Goal: Task Accomplishment & Management: Complete application form

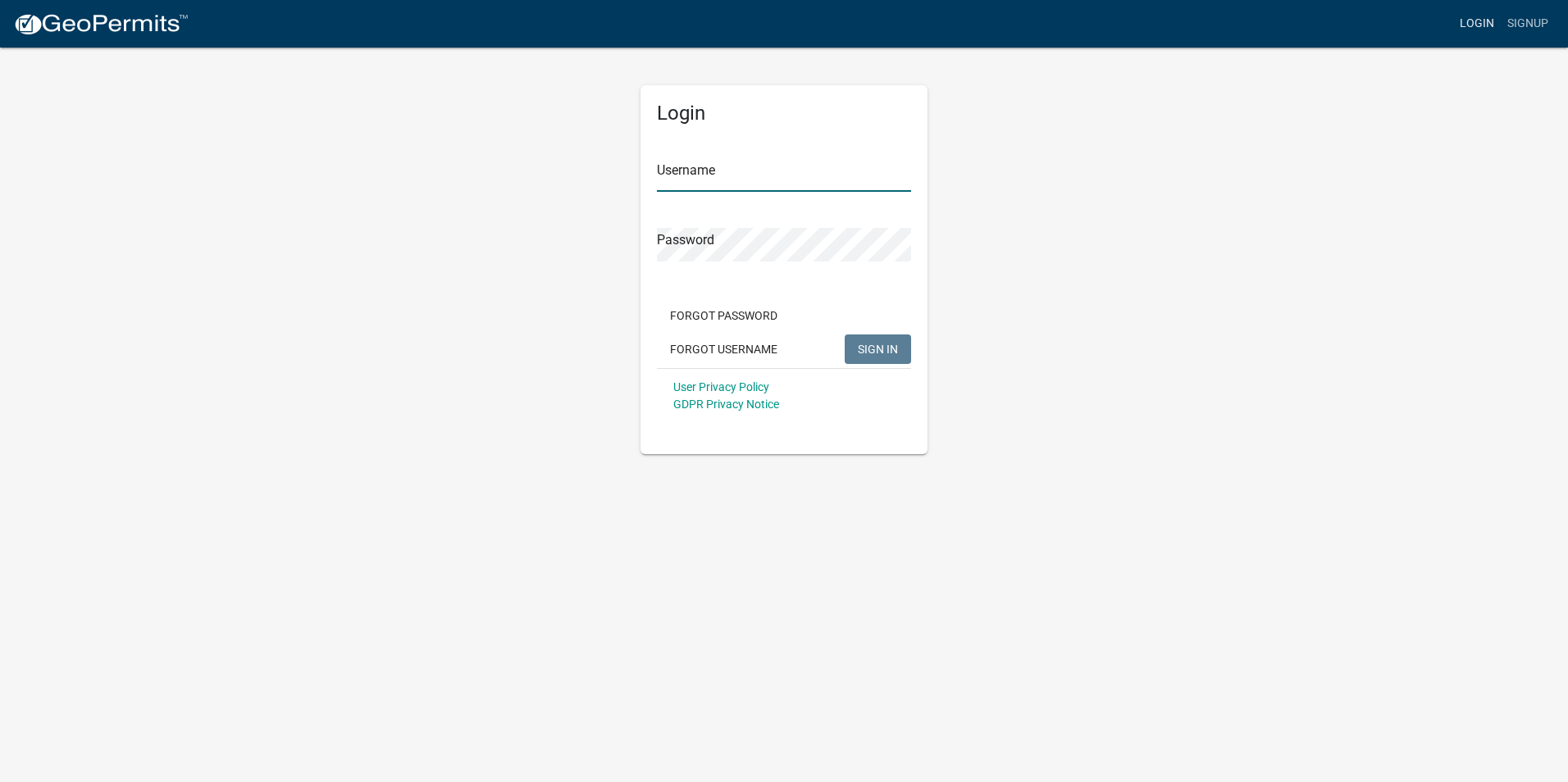
type input "nbaker"
click at [1482, 17] on link "Login" at bounding box center [1477, 24] width 47 height 32
click at [884, 354] on span "SIGN IN" at bounding box center [878, 348] width 40 height 13
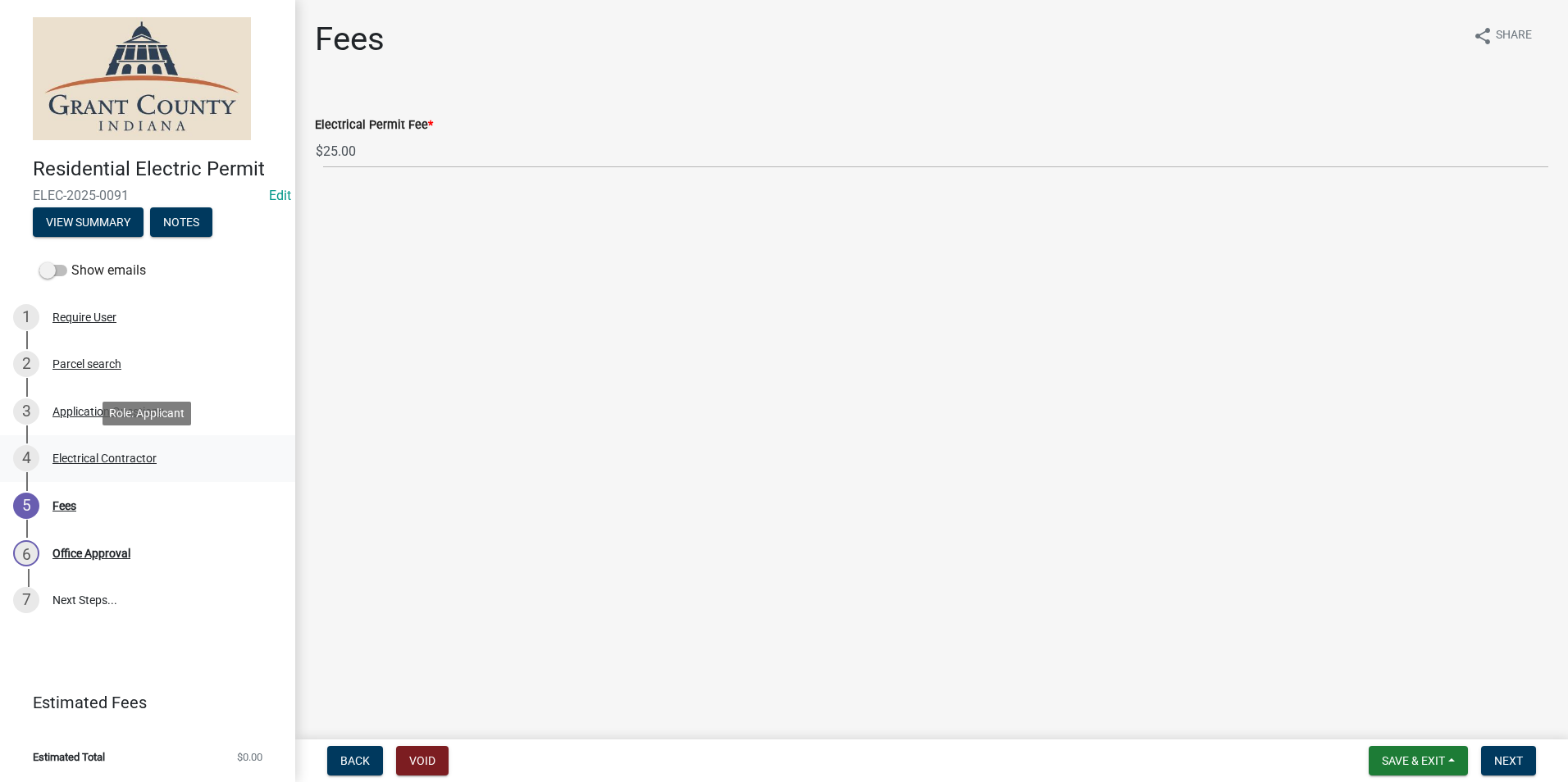
click at [125, 465] on div "4 Electrical Contractor" at bounding box center [141, 458] width 256 height 26
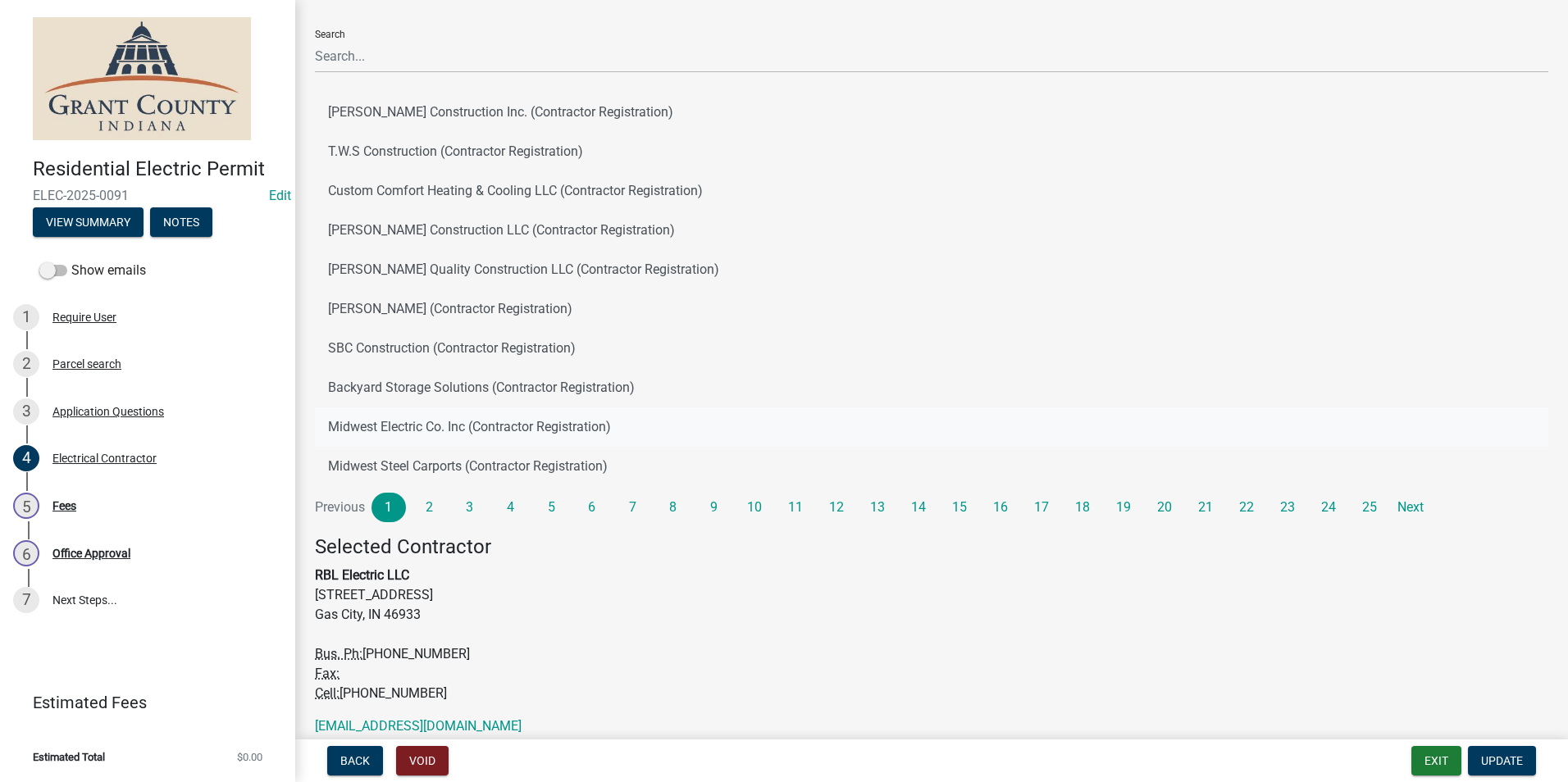
scroll to position [228, 0]
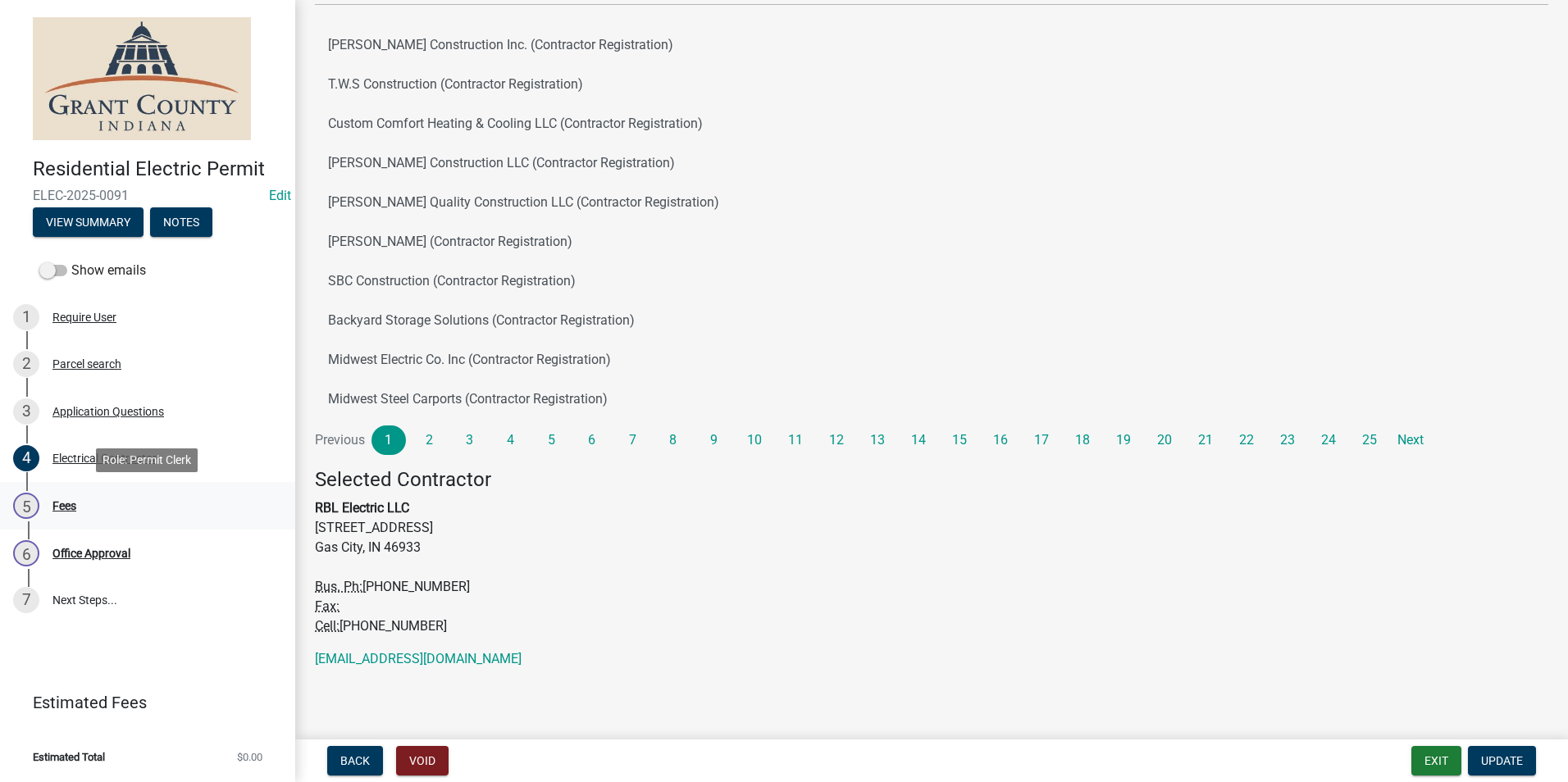
click at [51, 505] on div "5 Fees" at bounding box center [141, 506] width 256 height 26
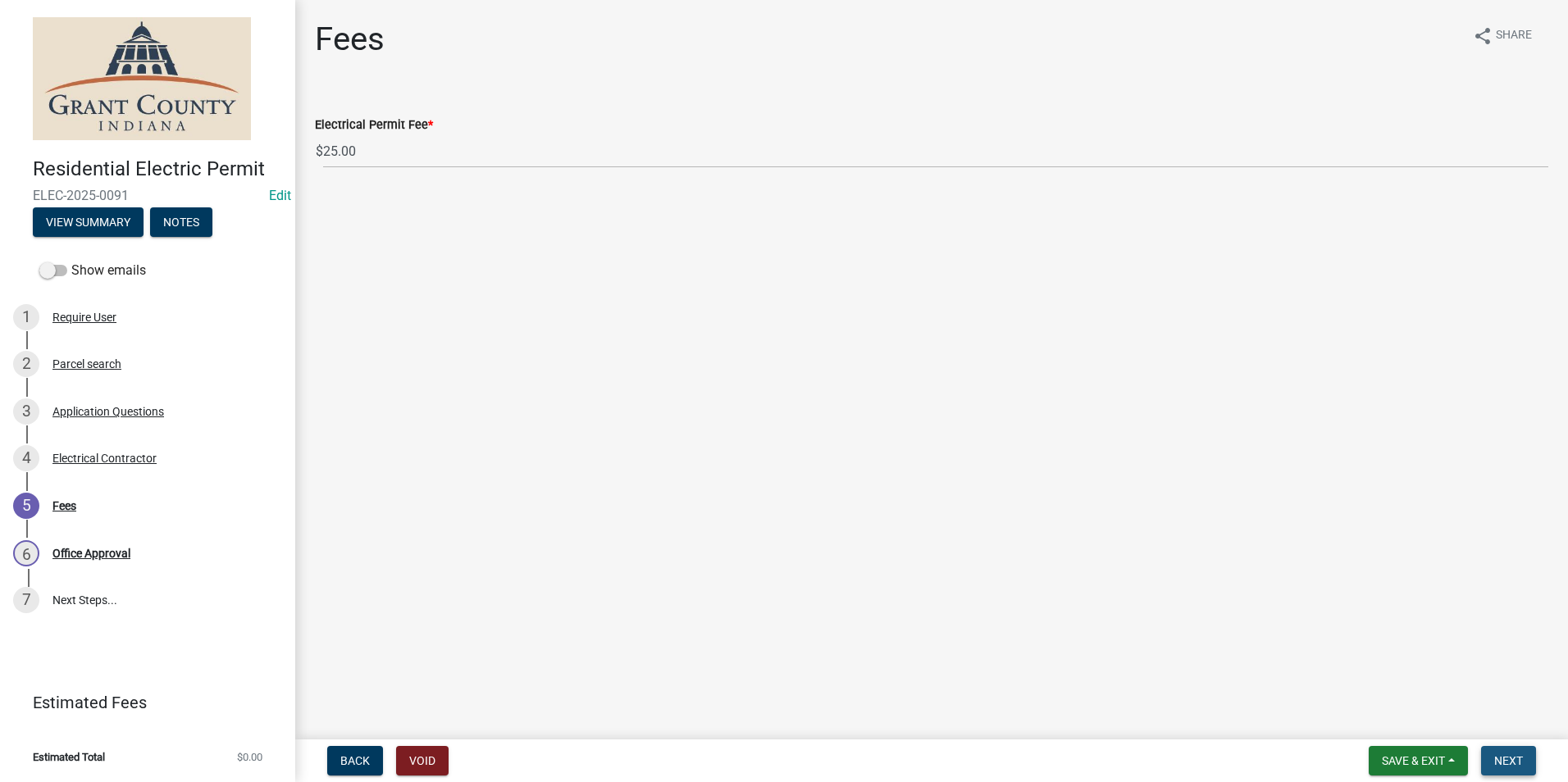
click at [1522, 755] on span "Next" at bounding box center [1508, 761] width 29 height 13
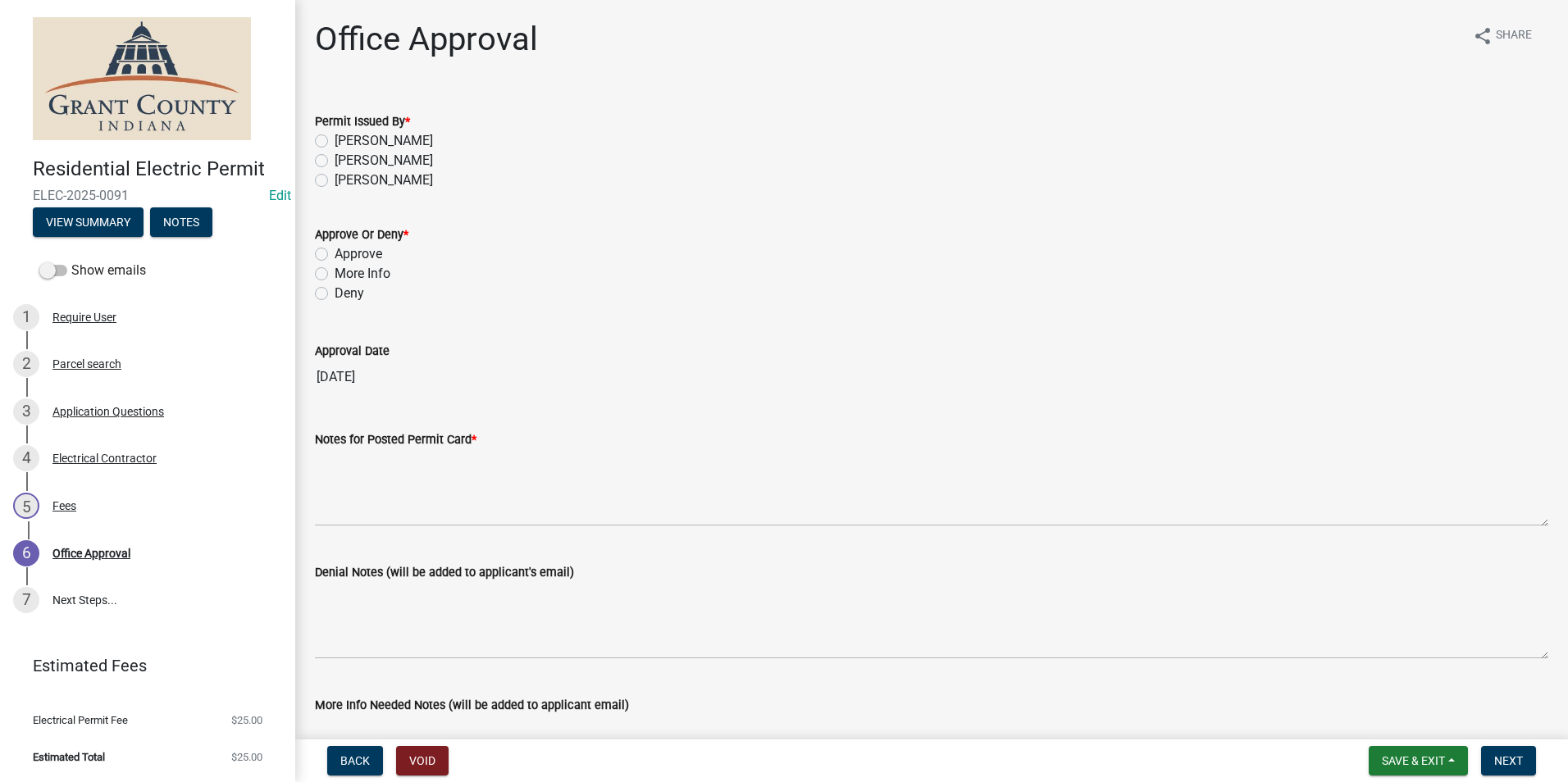
click at [335, 135] on label "Nolan Baker" at bounding box center [384, 141] width 98 height 19
click at [335, 135] on input "Nolan Baker" at bounding box center [340, 137] width 11 height 11
radio input "true"
click at [335, 248] on label "Approve" at bounding box center [358, 254] width 47 height 19
click at [335, 248] on input "Approve" at bounding box center [340, 250] width 11 height 11
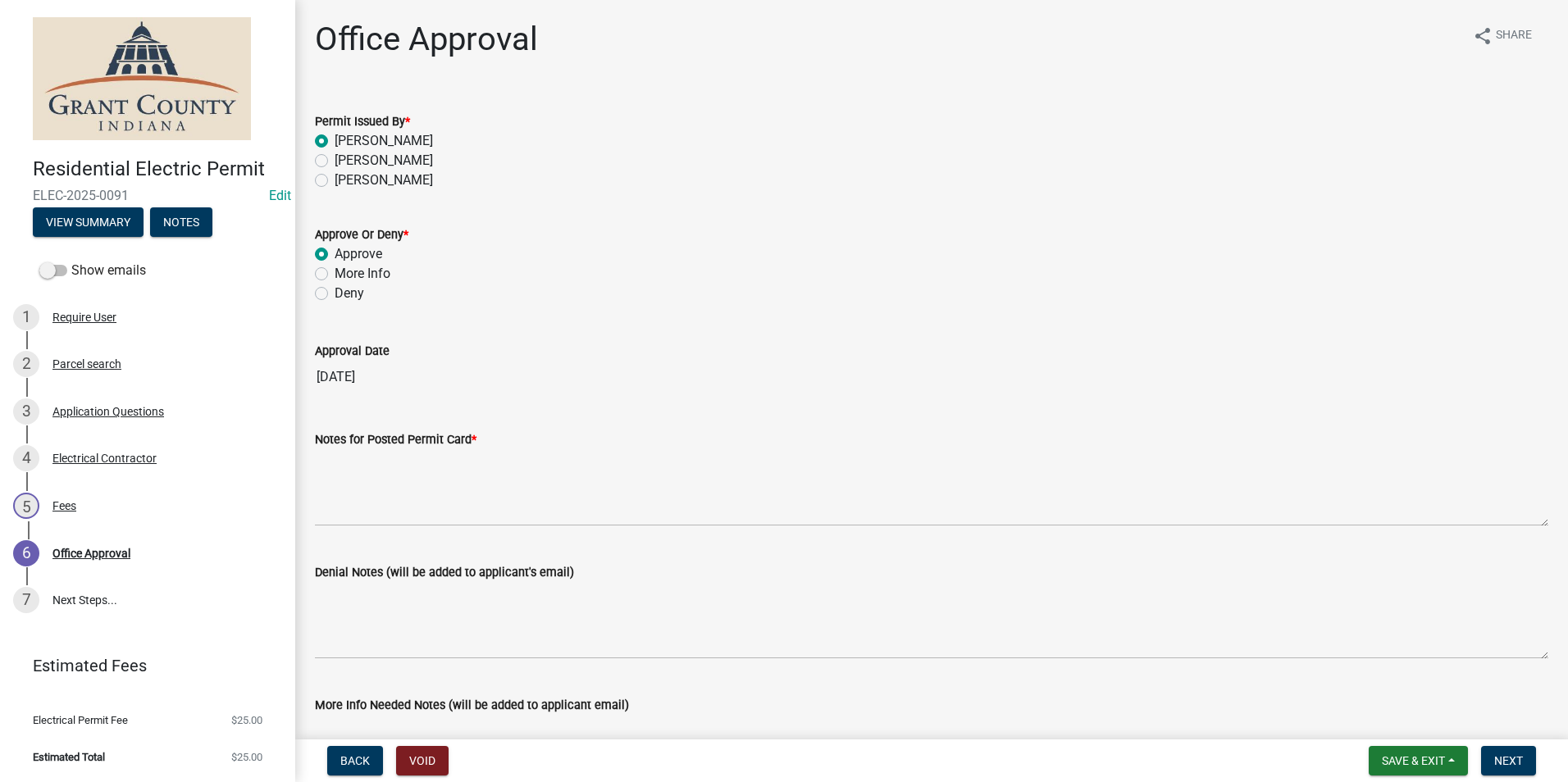
radio input "true"
click at [109, 202] on span "ELEC-2025-0091" at bounding box center [147, 195] width 230 height 16
click at [113, 222] on button "View Summary" at bounding box center [88, 222] width 110 height 30
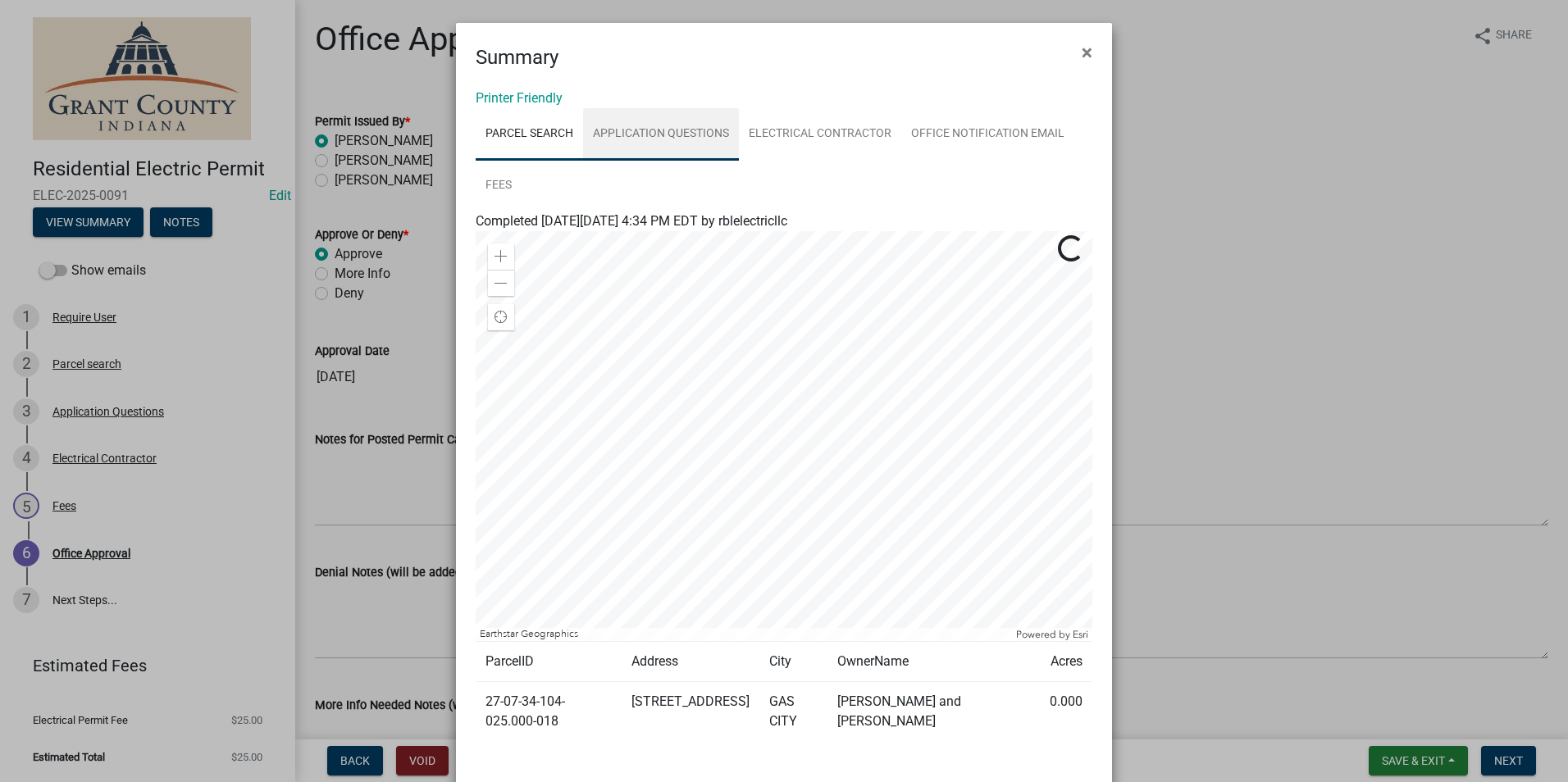
click at [668, 129] on link "Application Questions" at bounding box center [661, 135] width 156 height 53
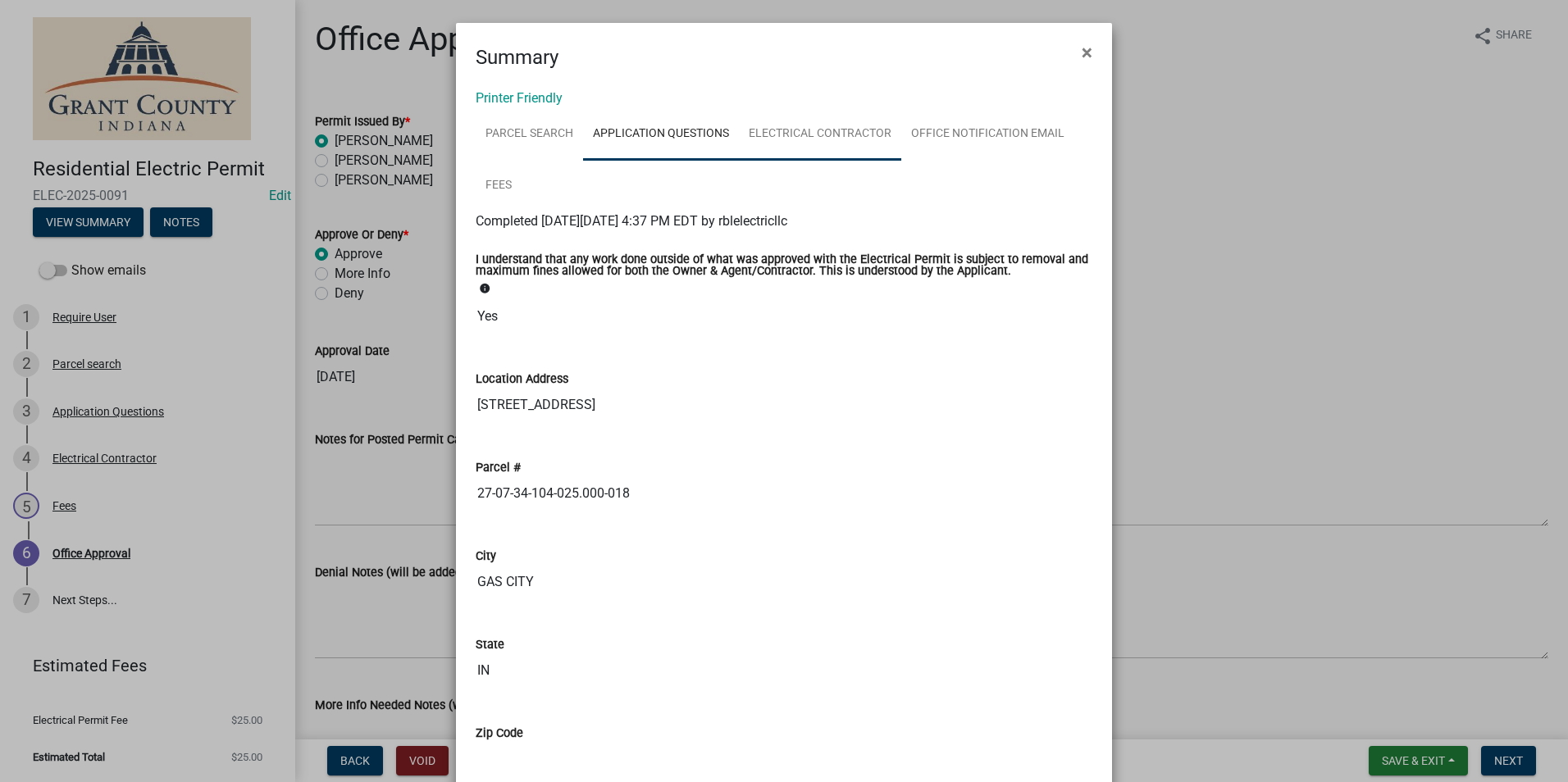
click at [799, 135] on link "Electrical Contractor" at bounding box center [820, 135] width 162 height 53
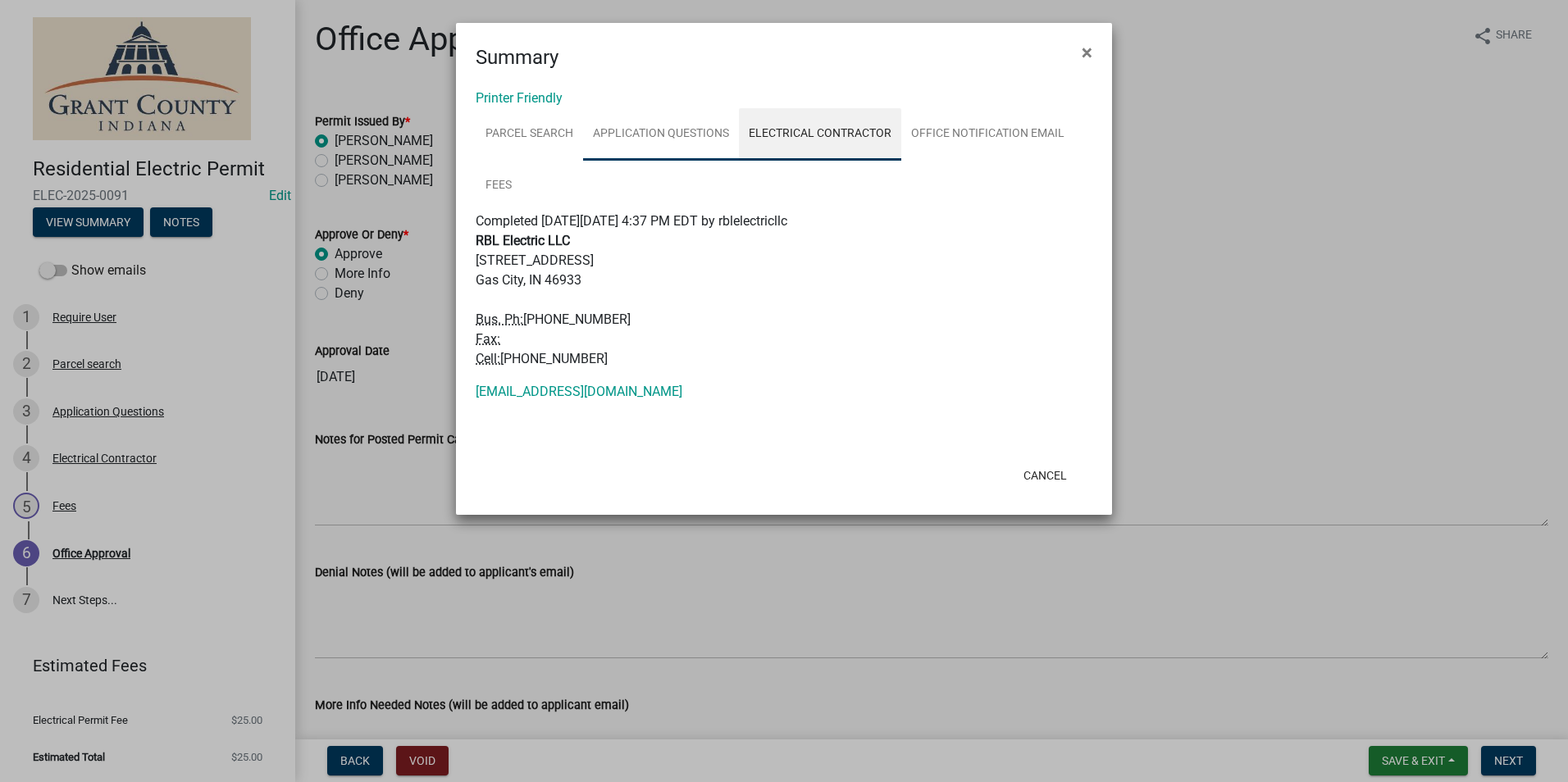
click at [670, 123] on link "Application Questions" at bounding box center [661, 135] width 156 height 53
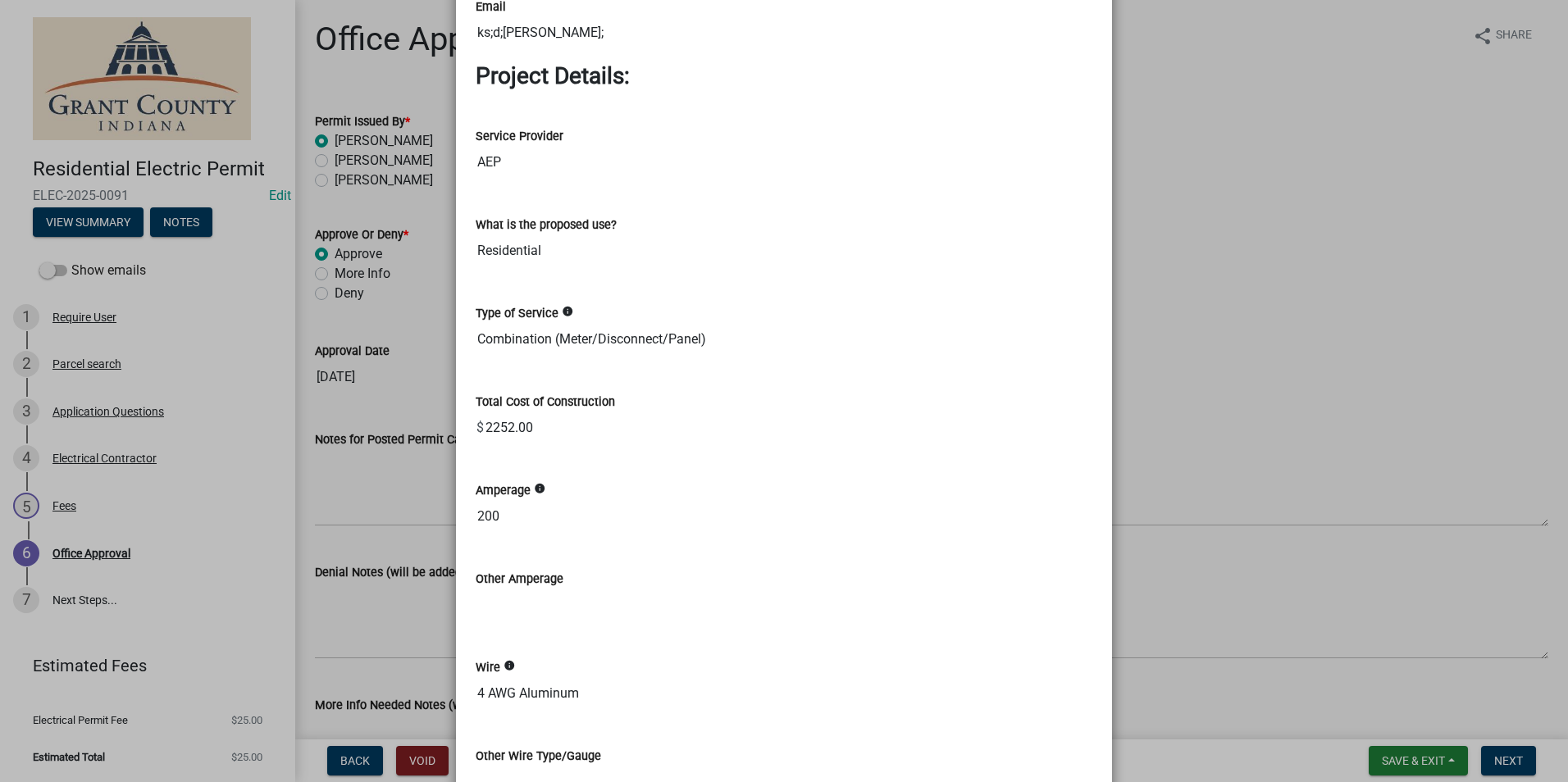
scroll to position [1564, 0]
click at [1251, 215] on ngb-modal-window "Summary × Printer Friendly Parcel search Application Questions Electrical Contr…" at bounding box center [784, 391] width 1568 height 782
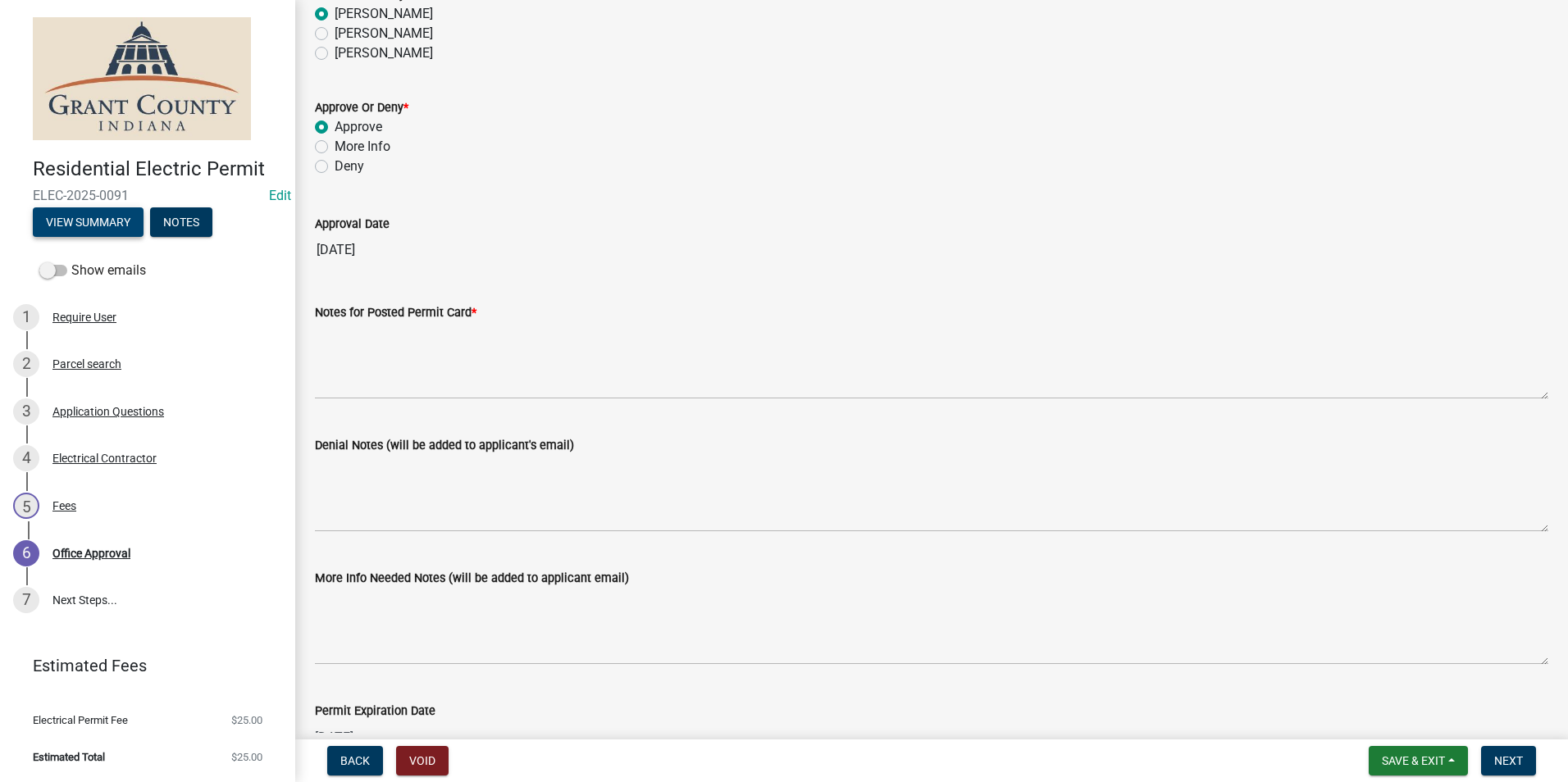
scroll to position [0, 0]
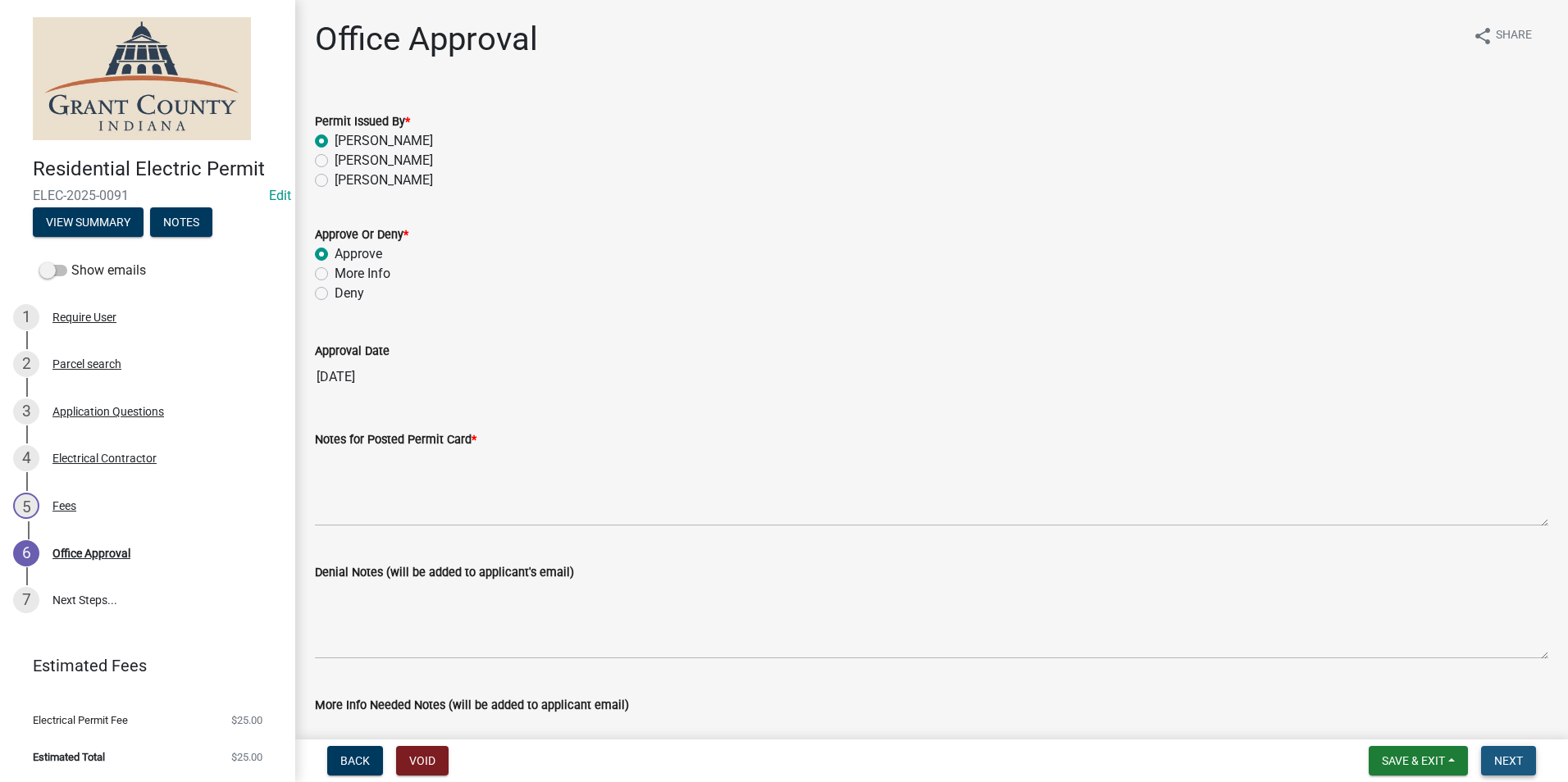
click at [1521, 748] on button "Next" at bounding box center [1508, 761] width 55 height 30
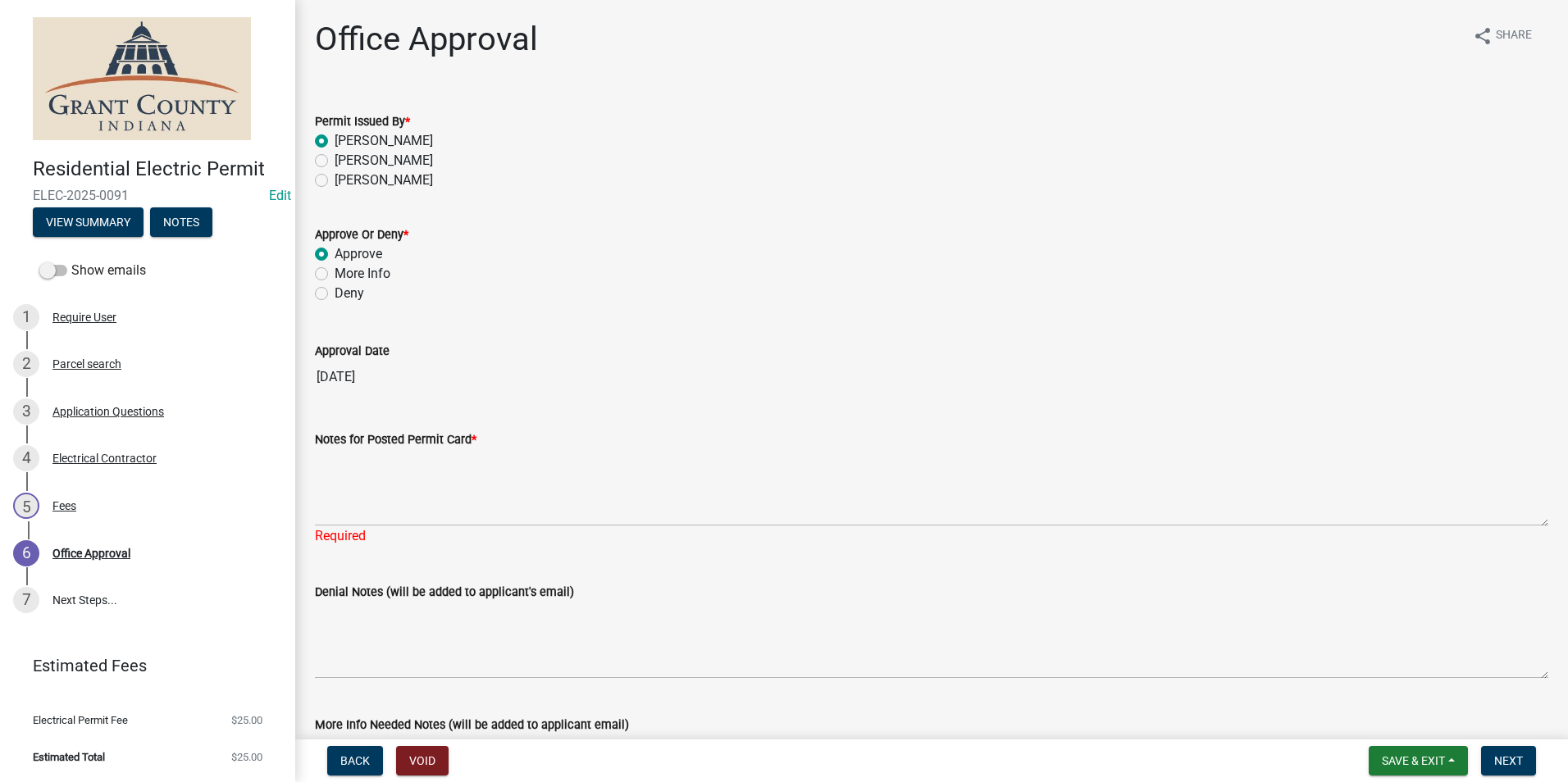
click at [1035, 538] on div "Required" at bounding box center [932, 536] width 1233 height 19
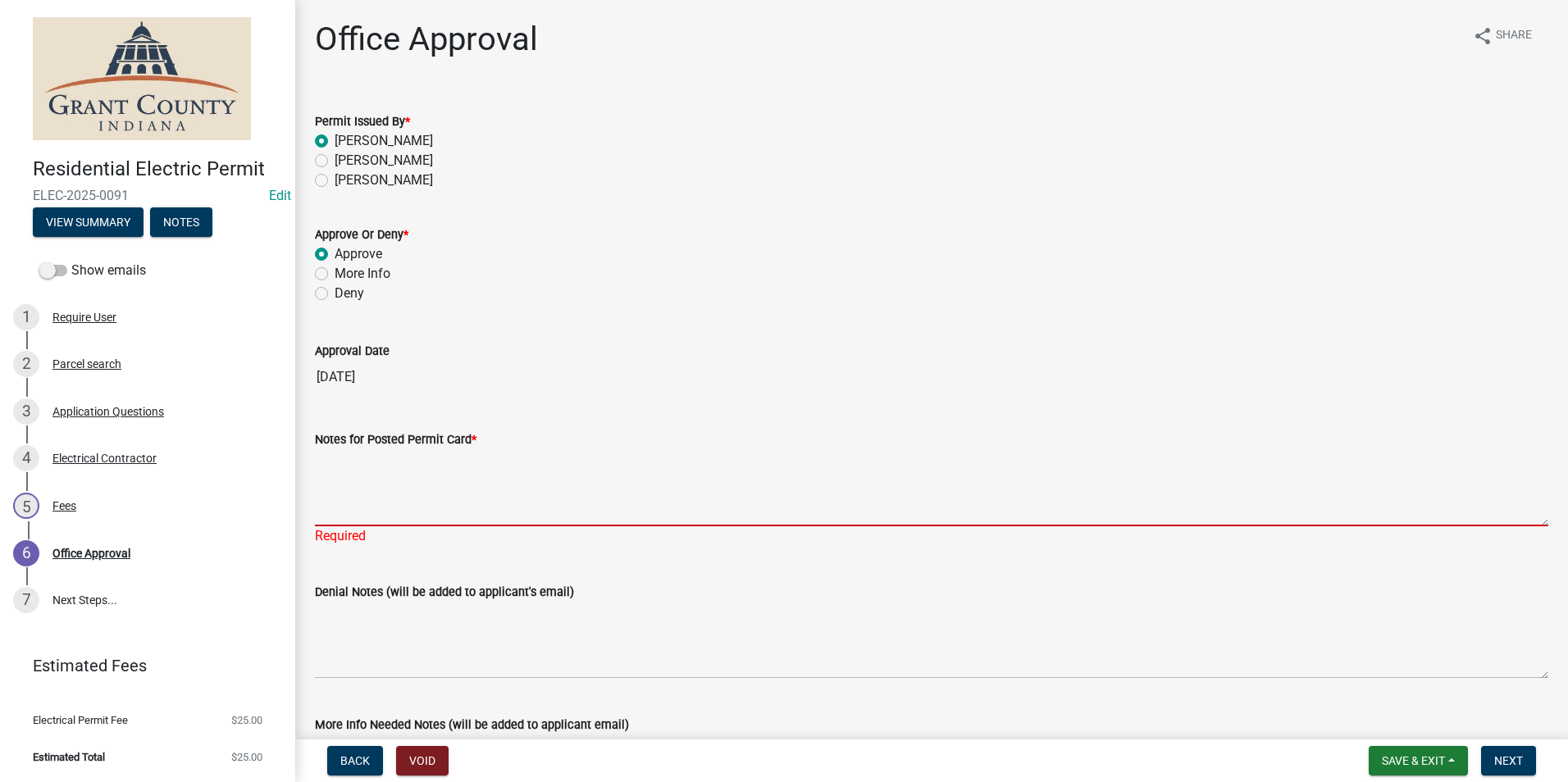
click at [1010, 507] on textarea "Notes for Posted Permit Card *" at bounding box center [932, 488] width 1233 height 77
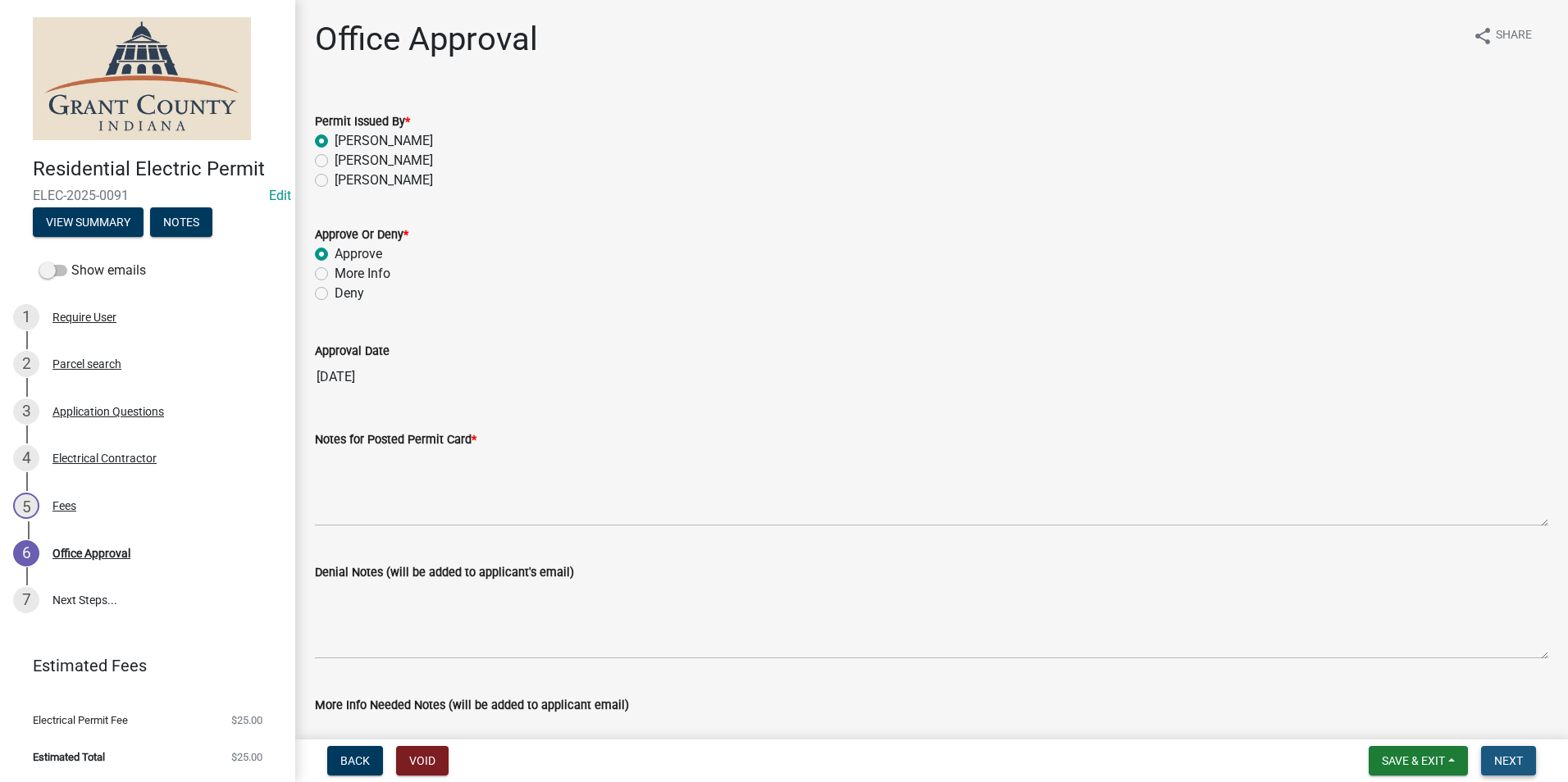
click at [1529, 772] on button "Next" at bounding box center [1508, 761] width 55 height 30
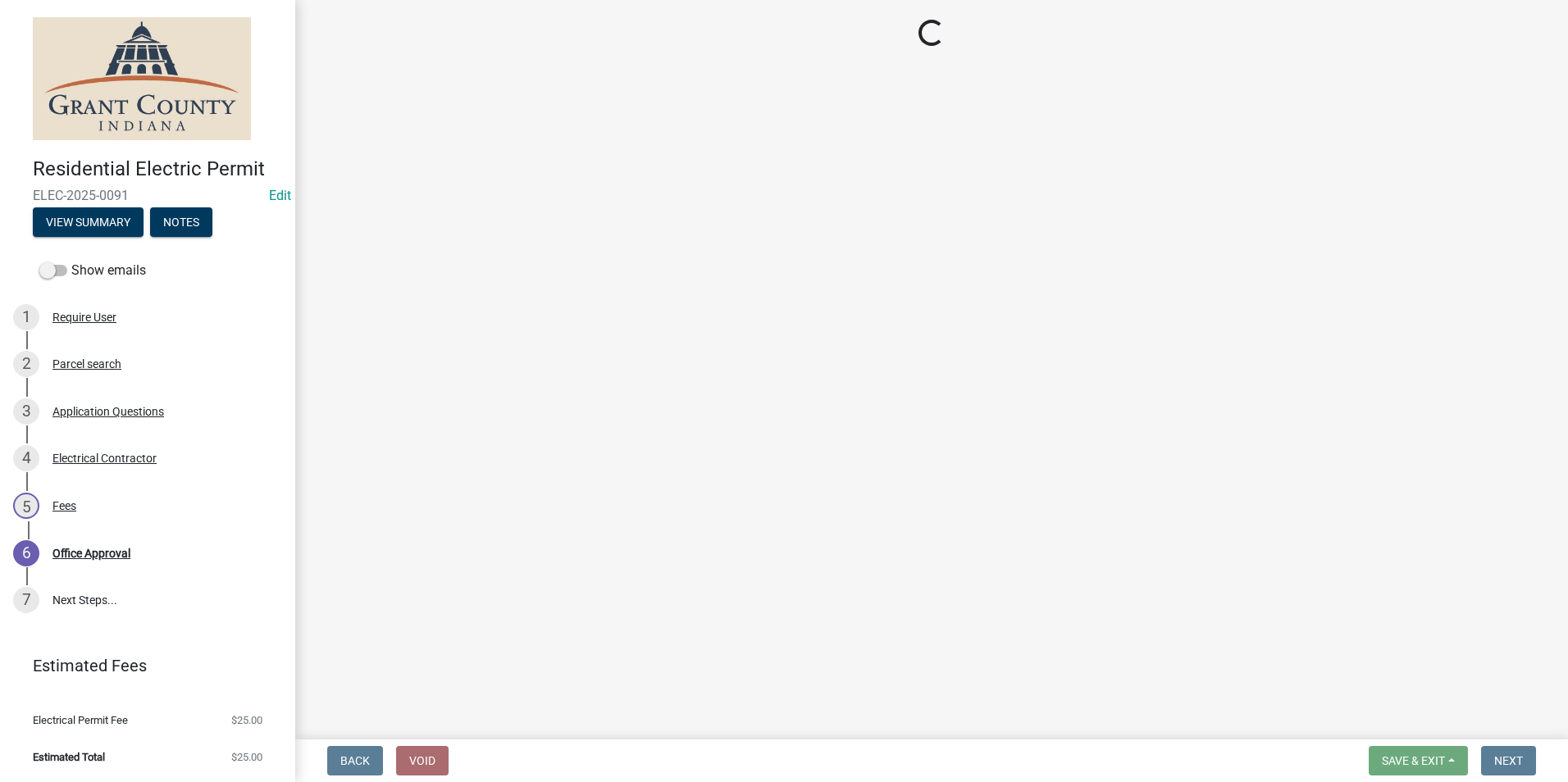
select select "3: 3"
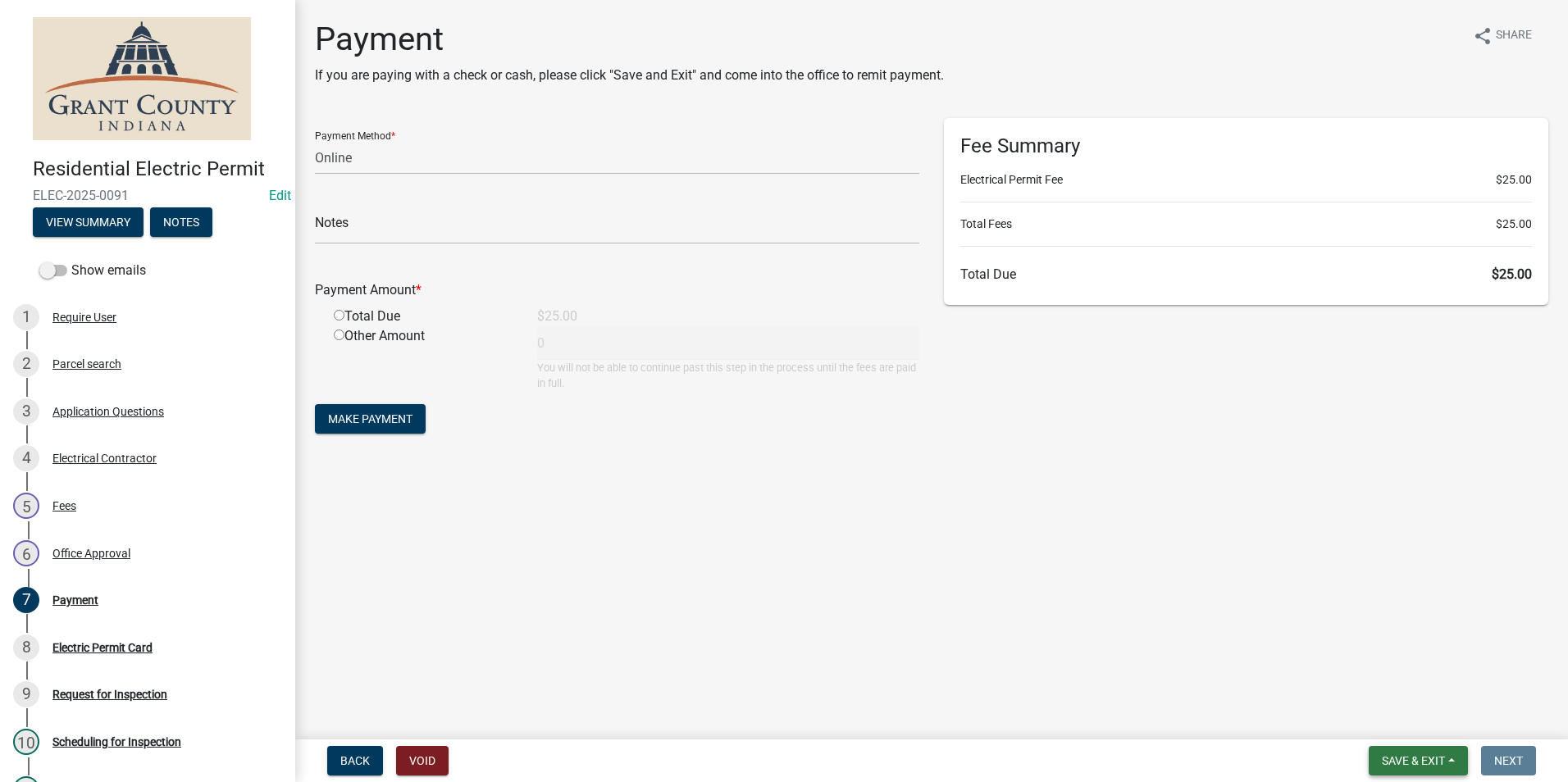
click at [1391, 760] on span "Save & Exit" at bounding box center [1414, 761] width 63 height 13
click at [1374, 715] on button "Save & Exit" at bounding box center [1402, 718] width 131 height 39
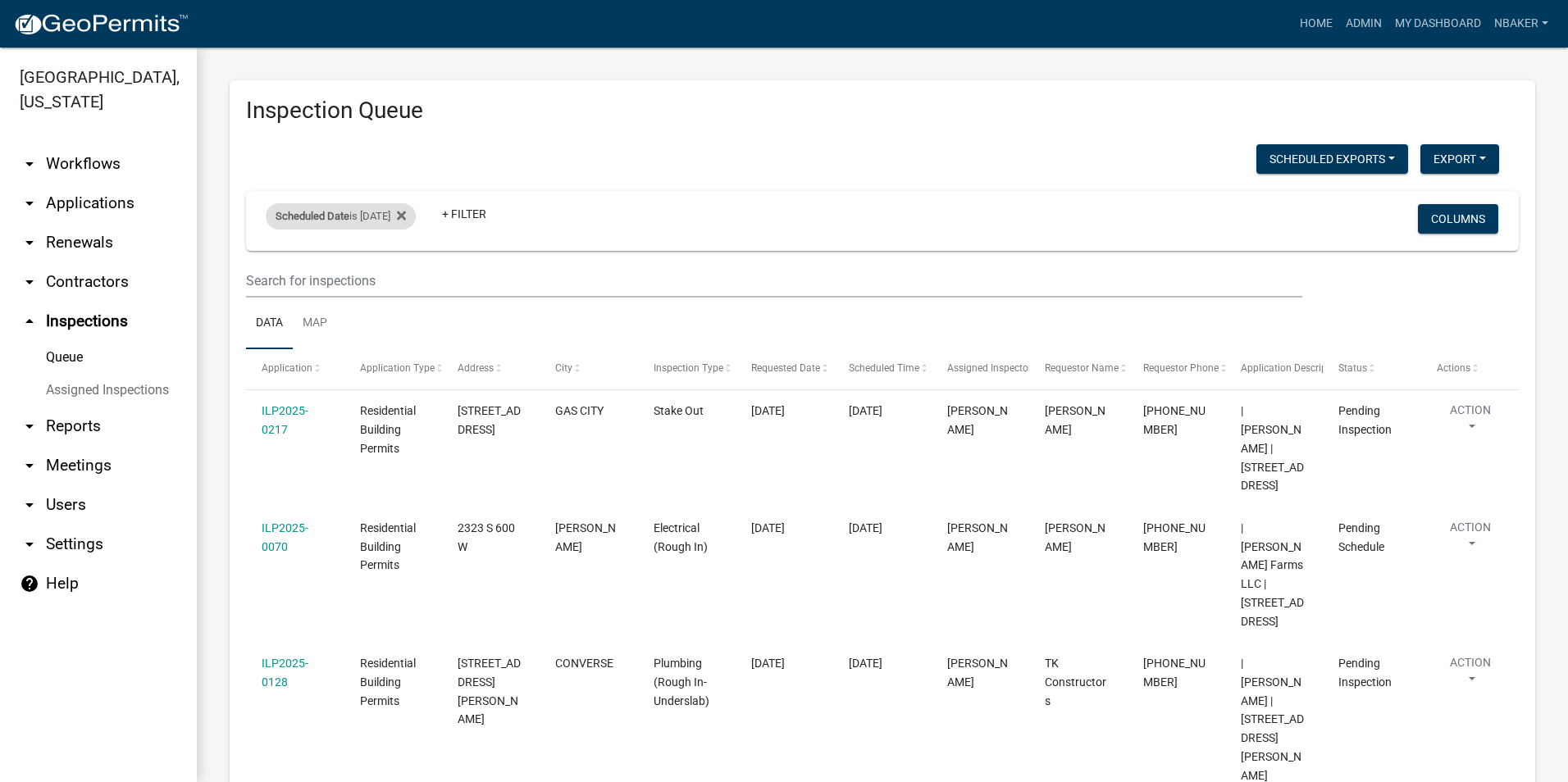
click at [392, 220] on div "Scheduled Date is 08/19/2025" at bounding box center [340, 216] width 150 height 26
click at [409, 272] on input "2025-08-19" at bounding box center [355, 278] width 115 height 33
type input "2025-08-20"
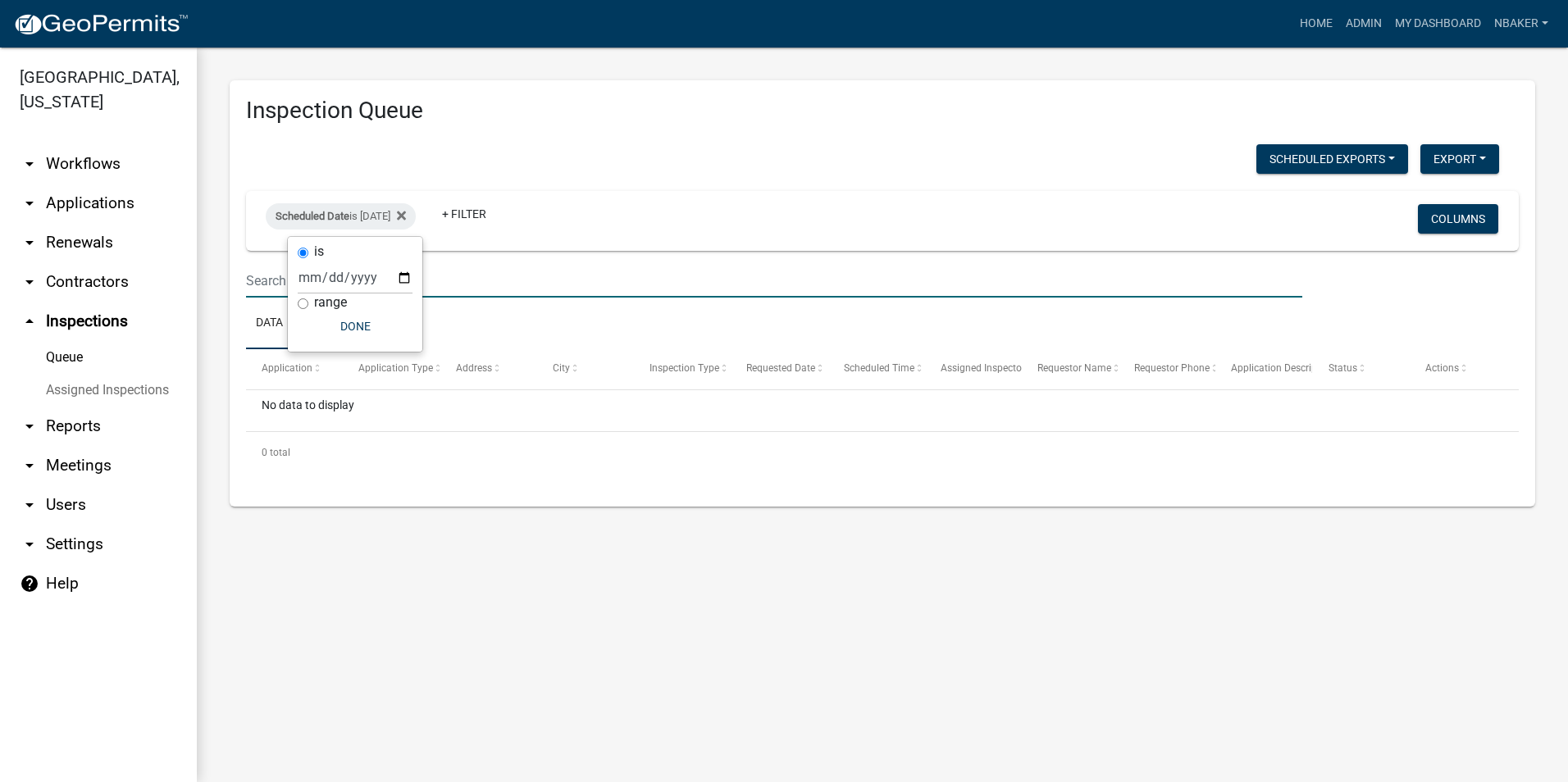
click at [427, 287] on input "text" at bounding box center [774, 281] width 1056 height 33
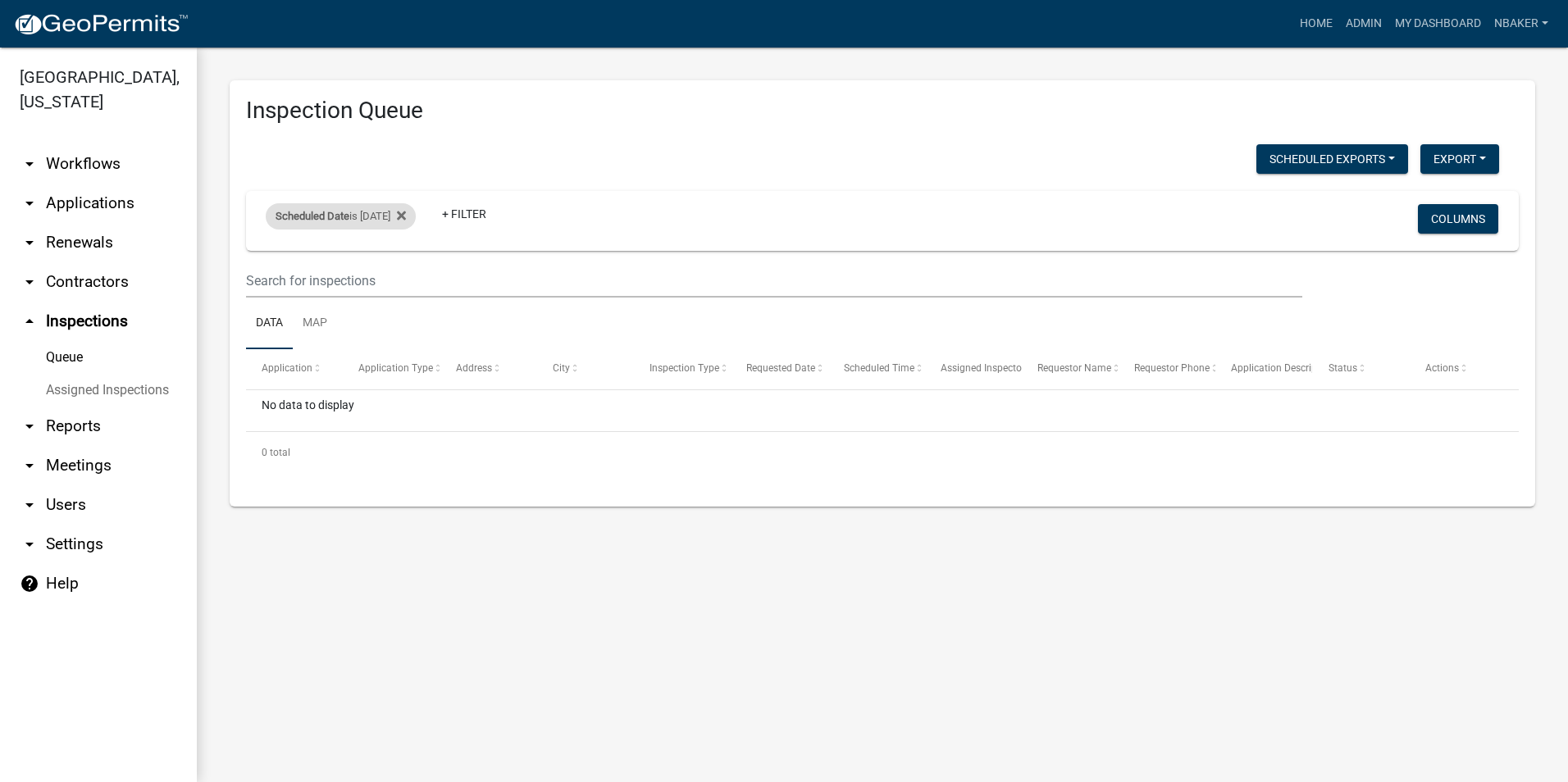
click at [392, 224] on div "Scheduled Date is 08/20/2025" at bounding box center [340, 216] width 150 height 26
click at [403, 277] on input "2025-08-20" at bounding box center [355, 278] width 115 height 33
type input "2025-08-18"
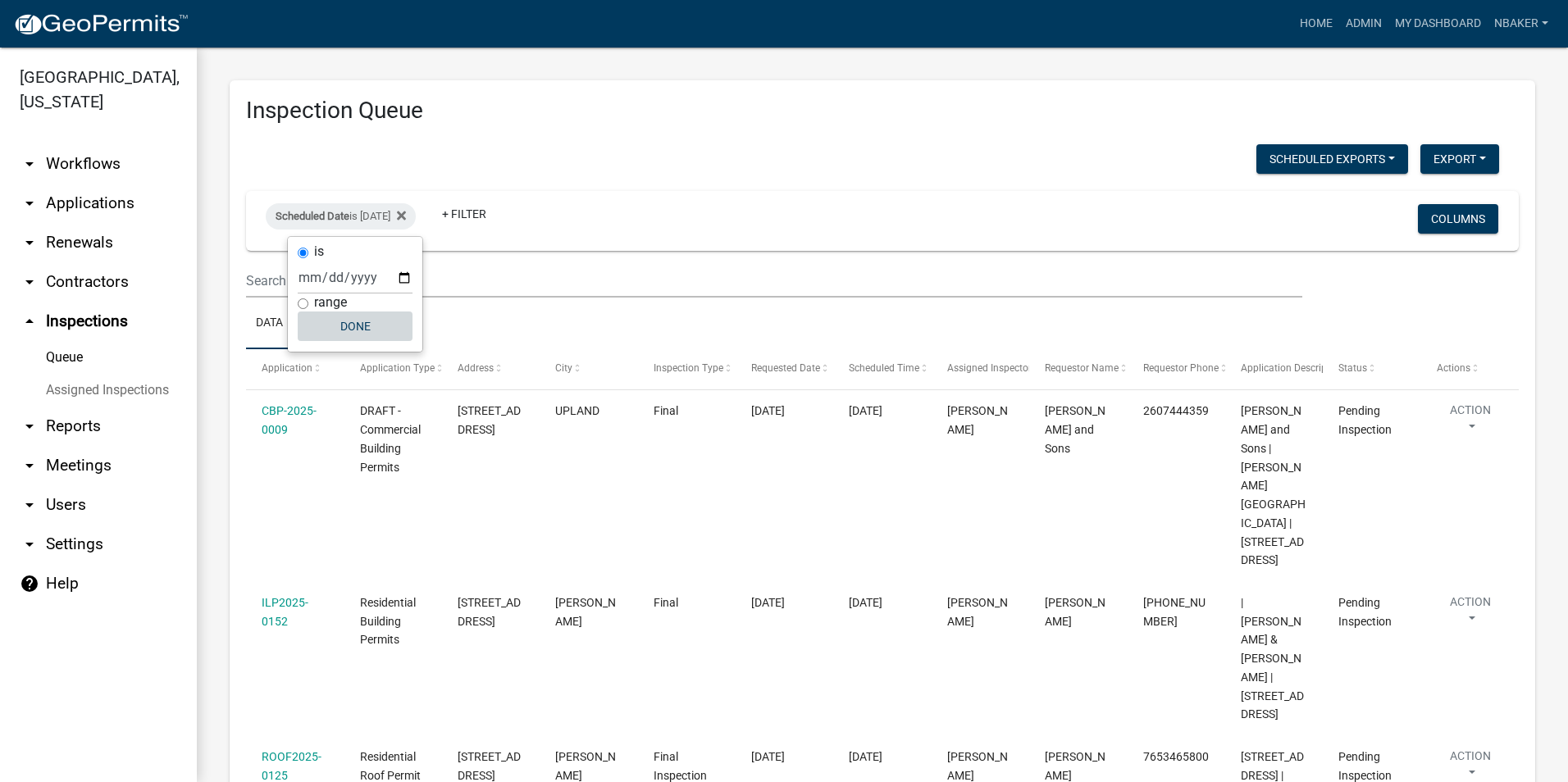
click at [348, 332] on button "Done" at bounding box center [355, 327] width 115 height 30
click at [1303, 23] on link "Home" at bounding box center [1317, 24] width 46 height 32
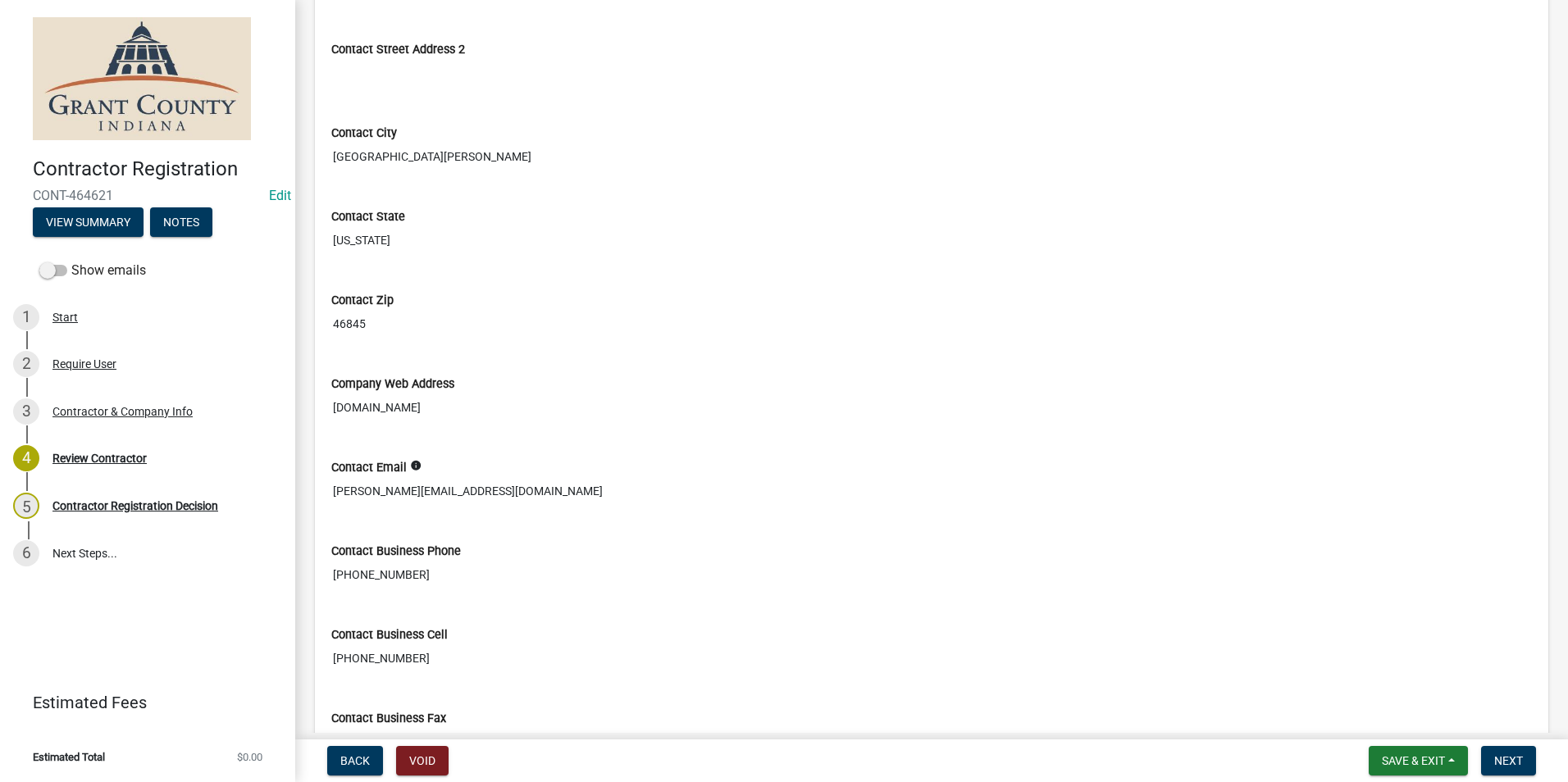
scroll to position [902, 0]
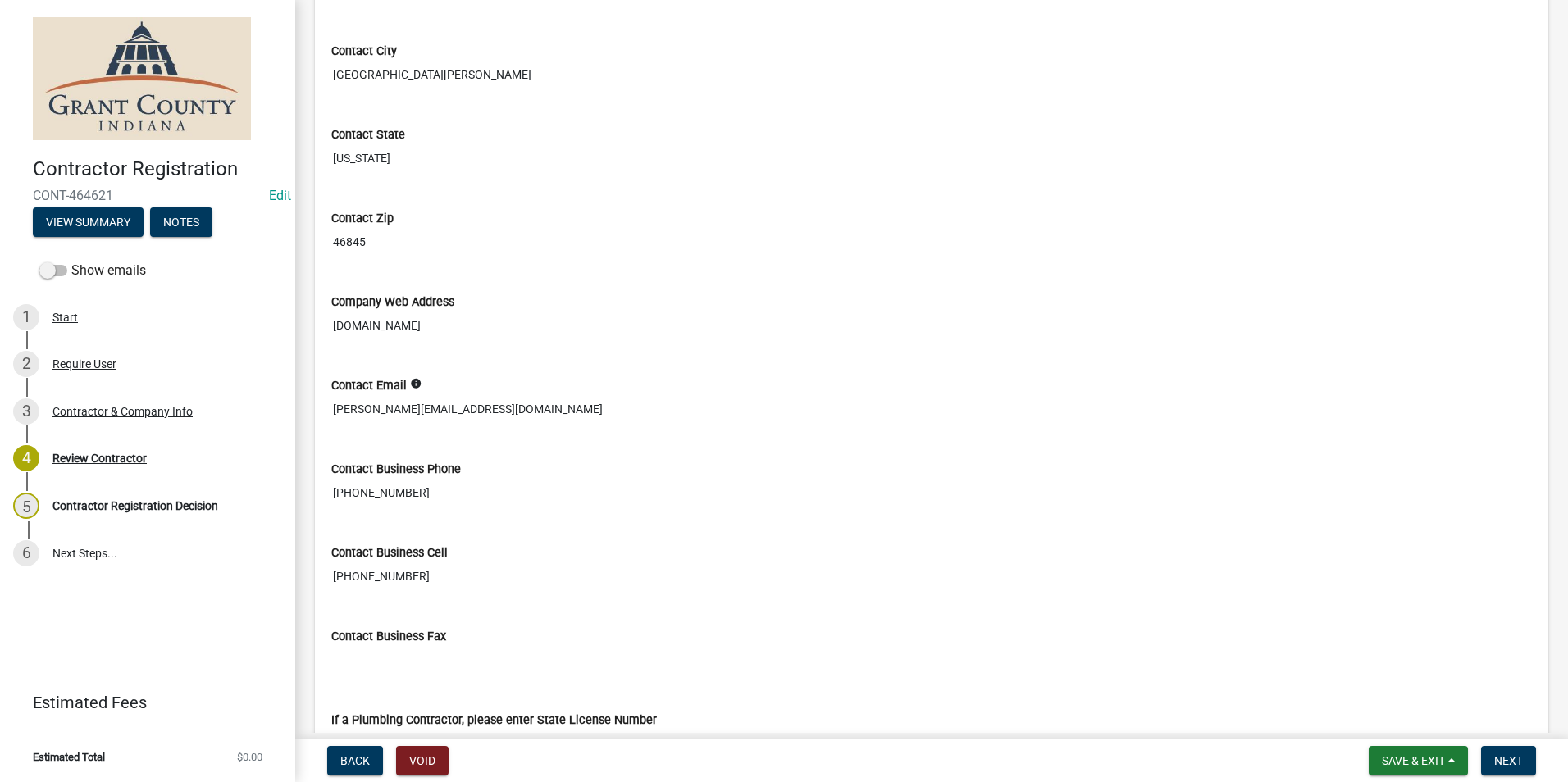
drag, startPoint x: 587, startPoint y: 394, endPoint x: 324, endPoint y: 392, distance: 263.0
click at [324, 392] on div "Contact Email info [PERSON_NAME][EMAIL_ADDRESS][DOMAIN_NAME]" at bounding box center [931, 397] width 1225 height 84
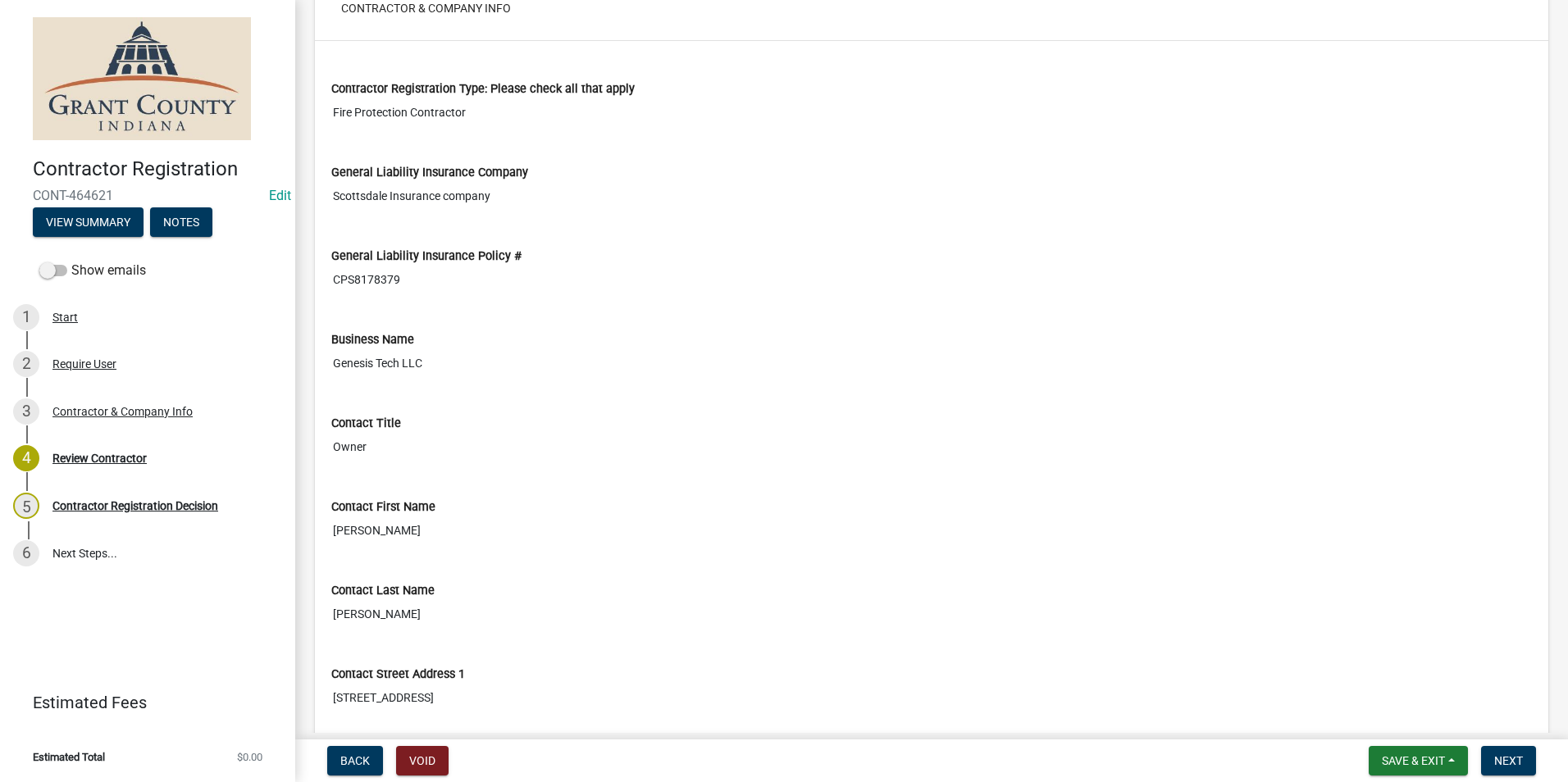
scroll to position [0, 0]
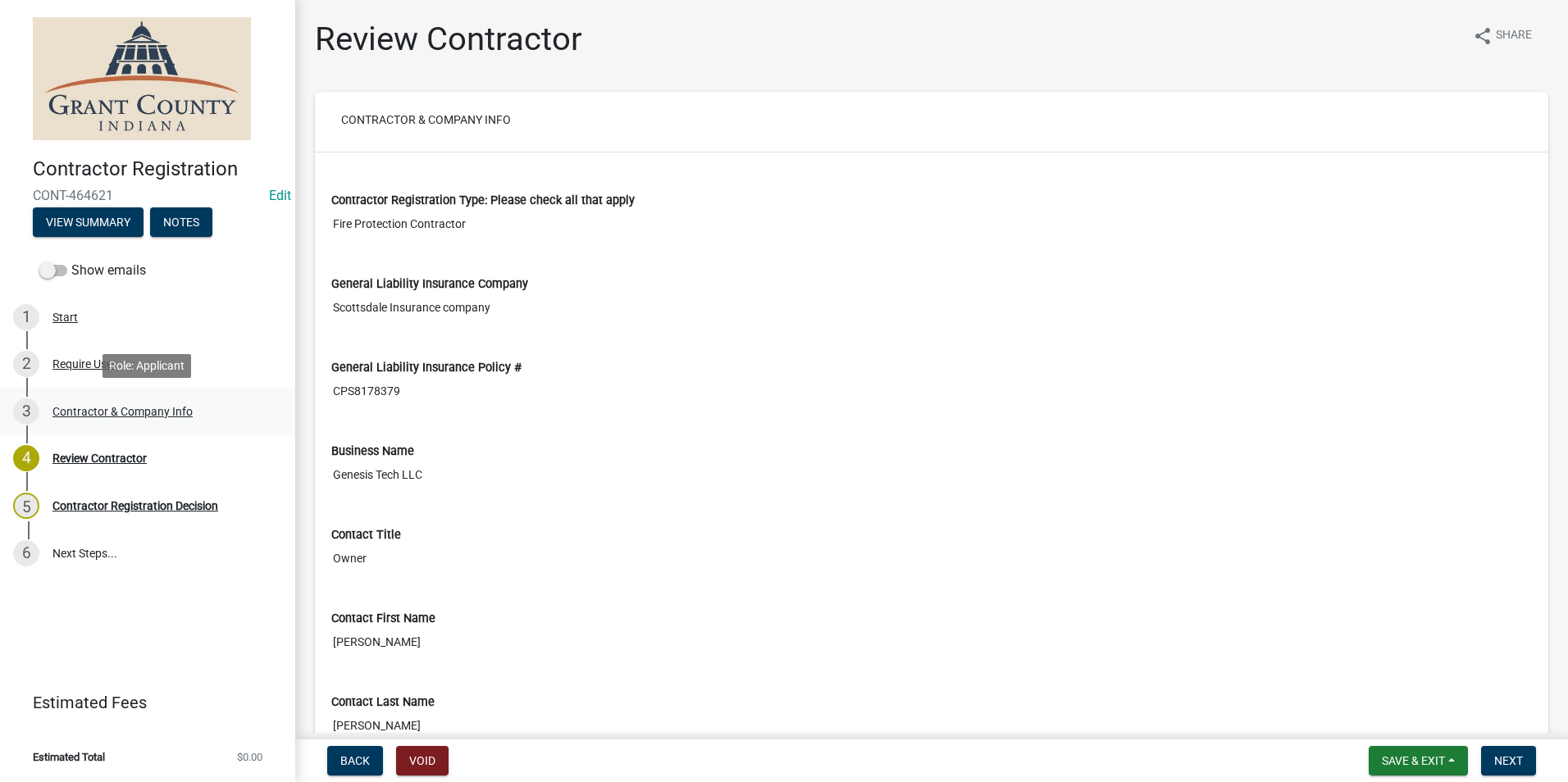
click at [88, 402] on div "3 Contractor & Company Info" at bounding box center [141, 412] width 256 height 26
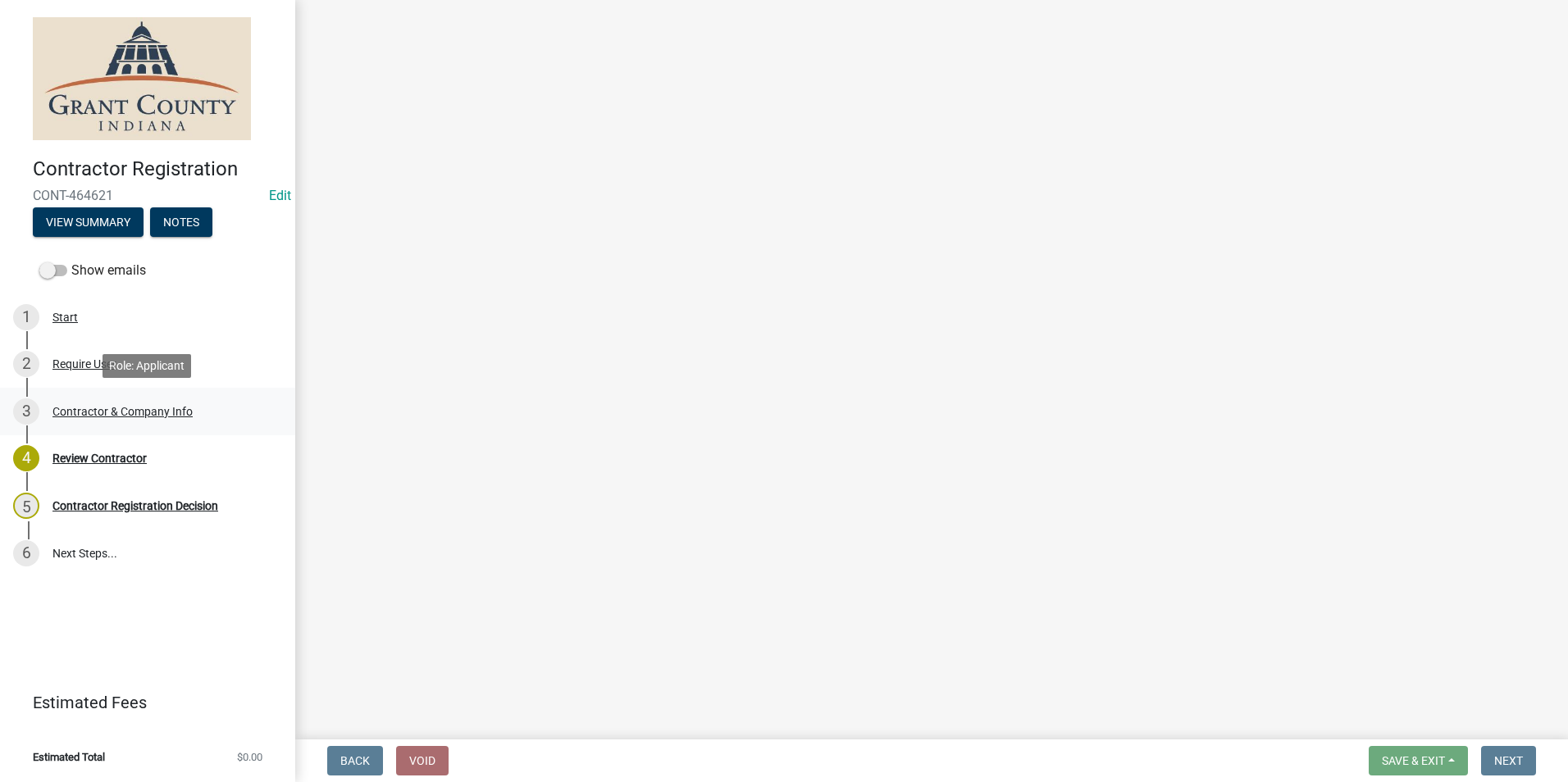
select select "IN"
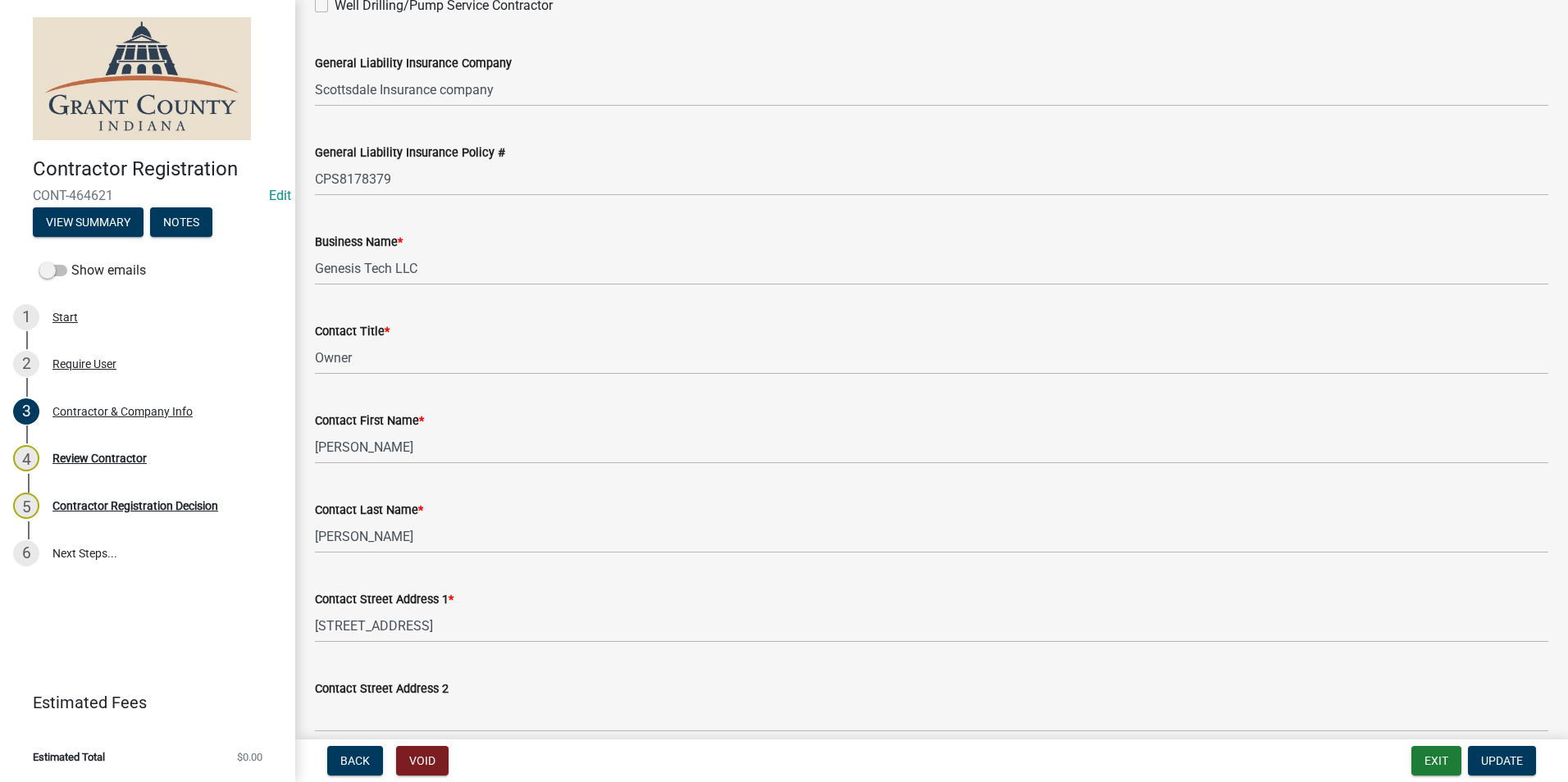
scroll to position [574, 0]
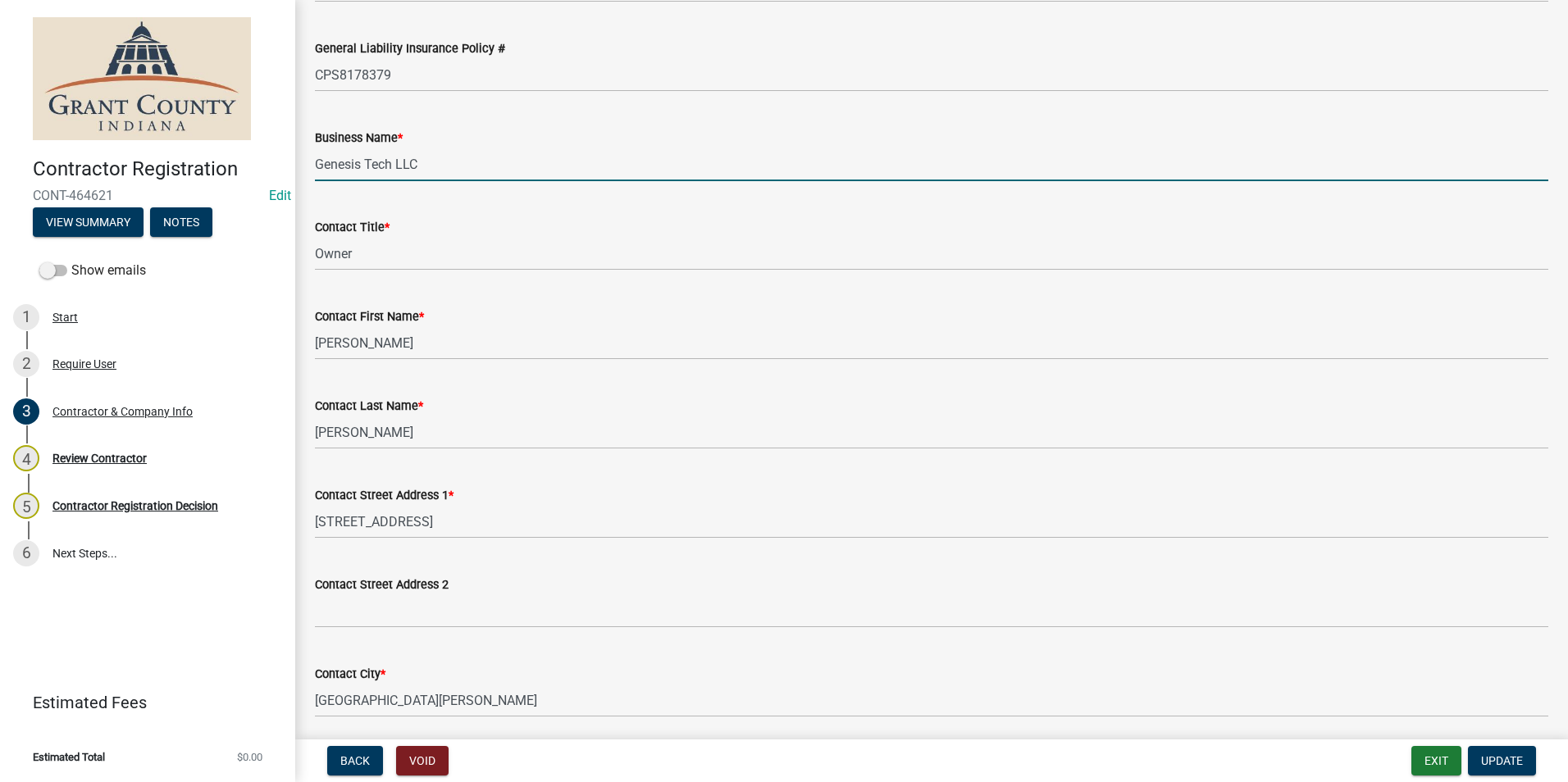
drag, startPoint x: 543, startPoint y: 175, endPoint x: 314, endPoint y: 187, distance: 229.3
click at [314, 187] on div "Contractor & Company Info share Share Contractor Registration Type: Please chec…" at bounding box center [932, 525] width 1258 height 2159
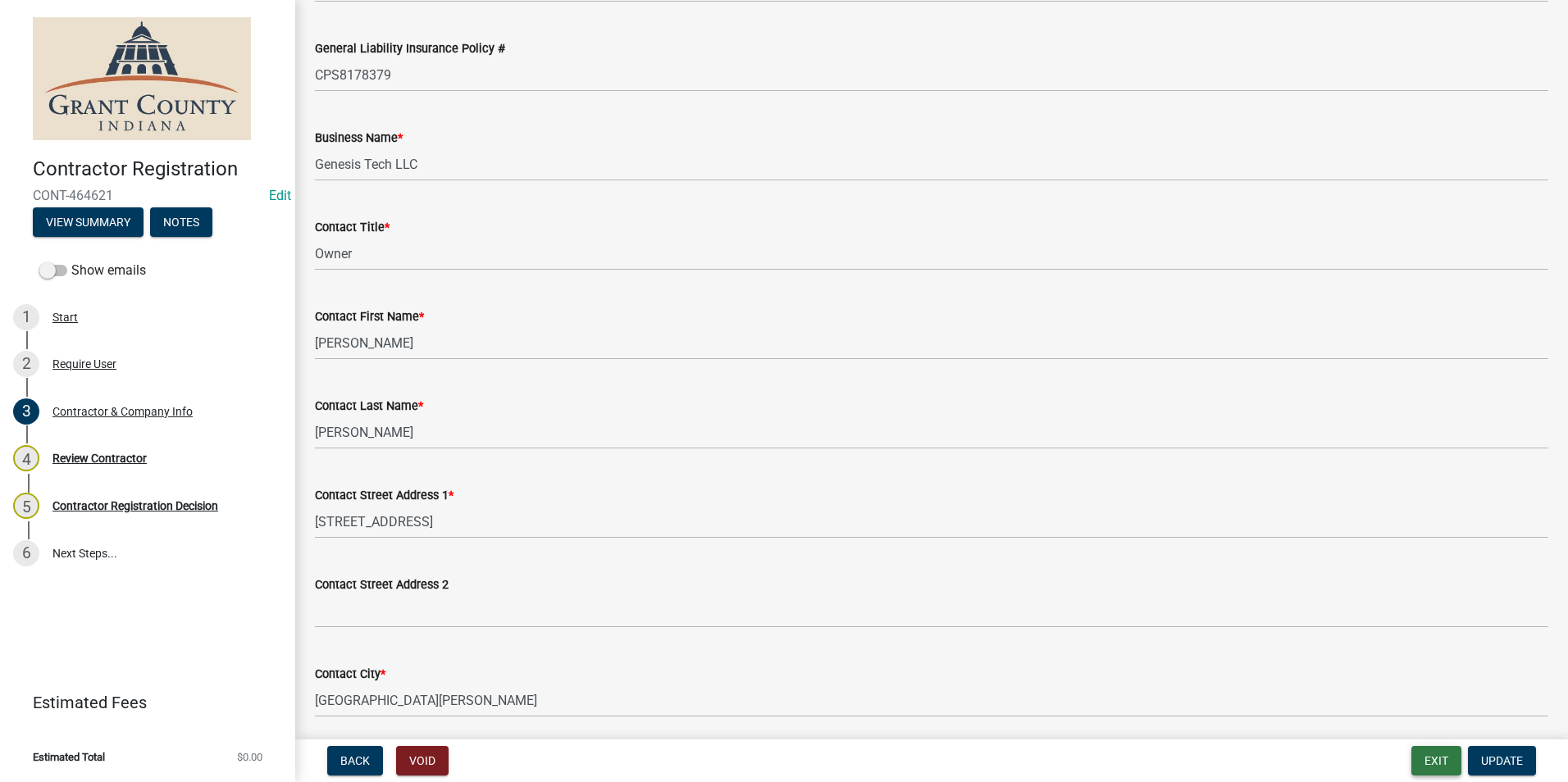
click at [1441, 761] on button "Exit" at bounding box center [1437, 761] width 50 height 30
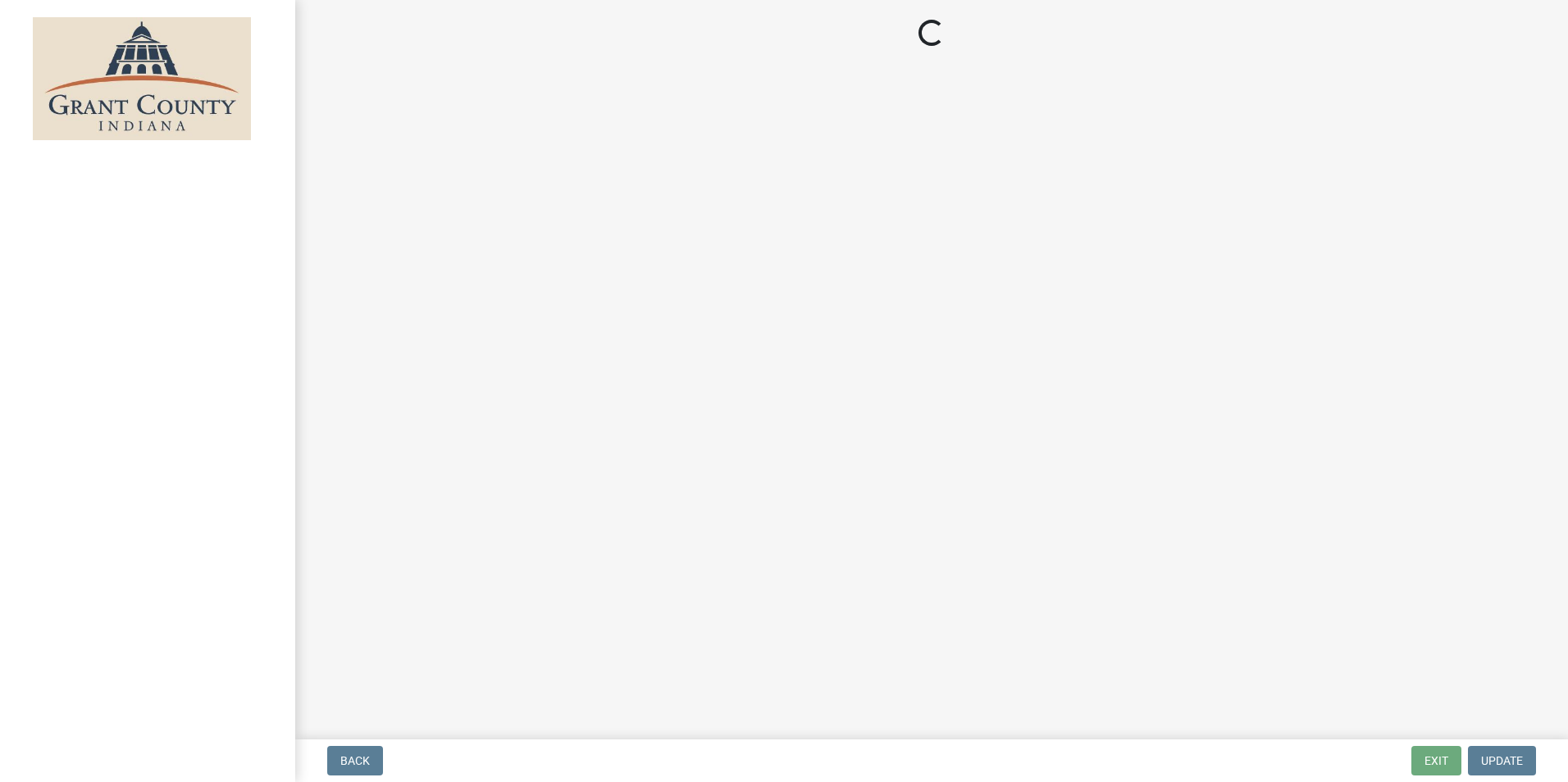
select select "3: 3"
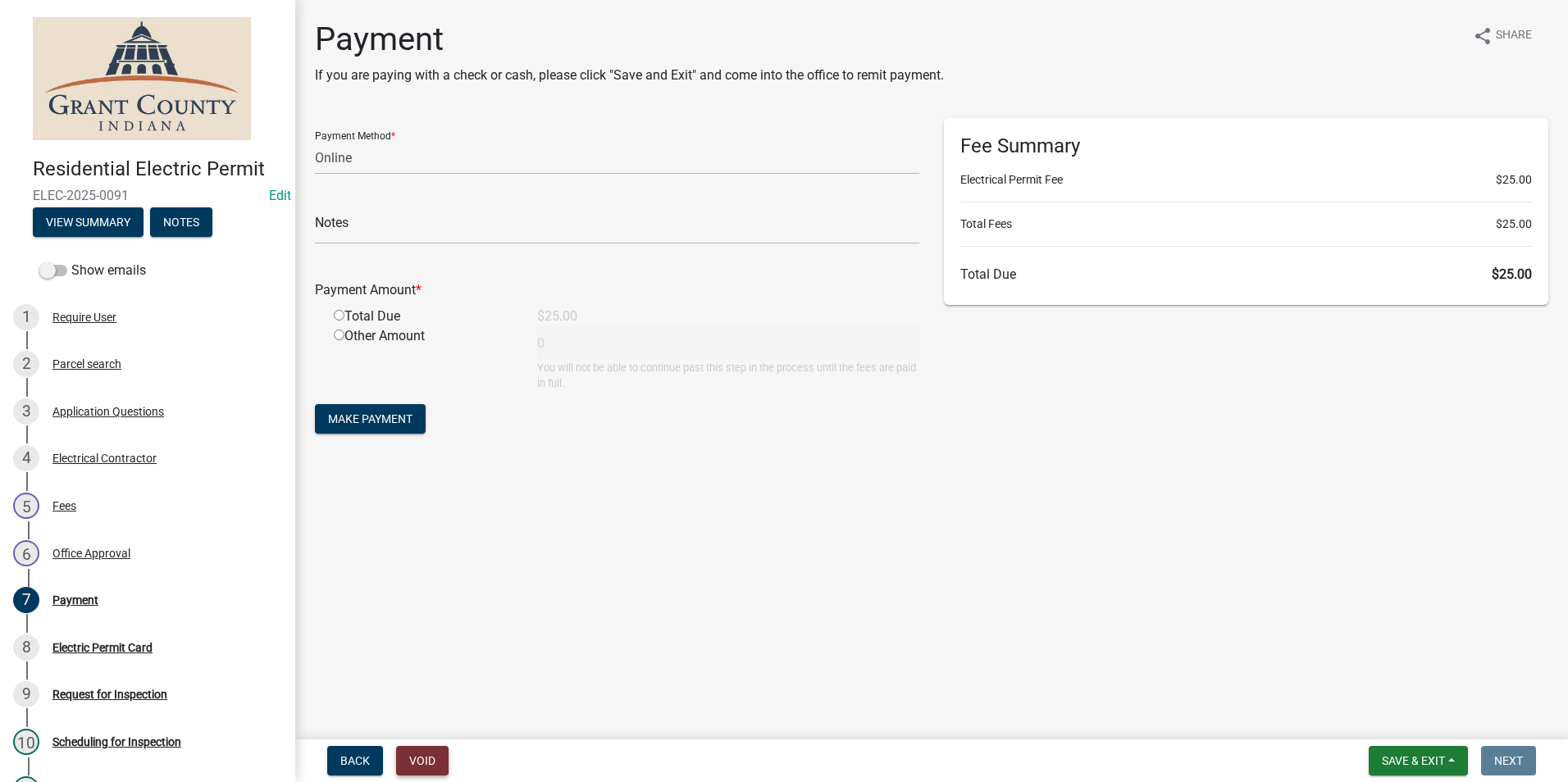
click at [432, 759] on button "Void" at bounding box center [422, 761] width 53 height 30
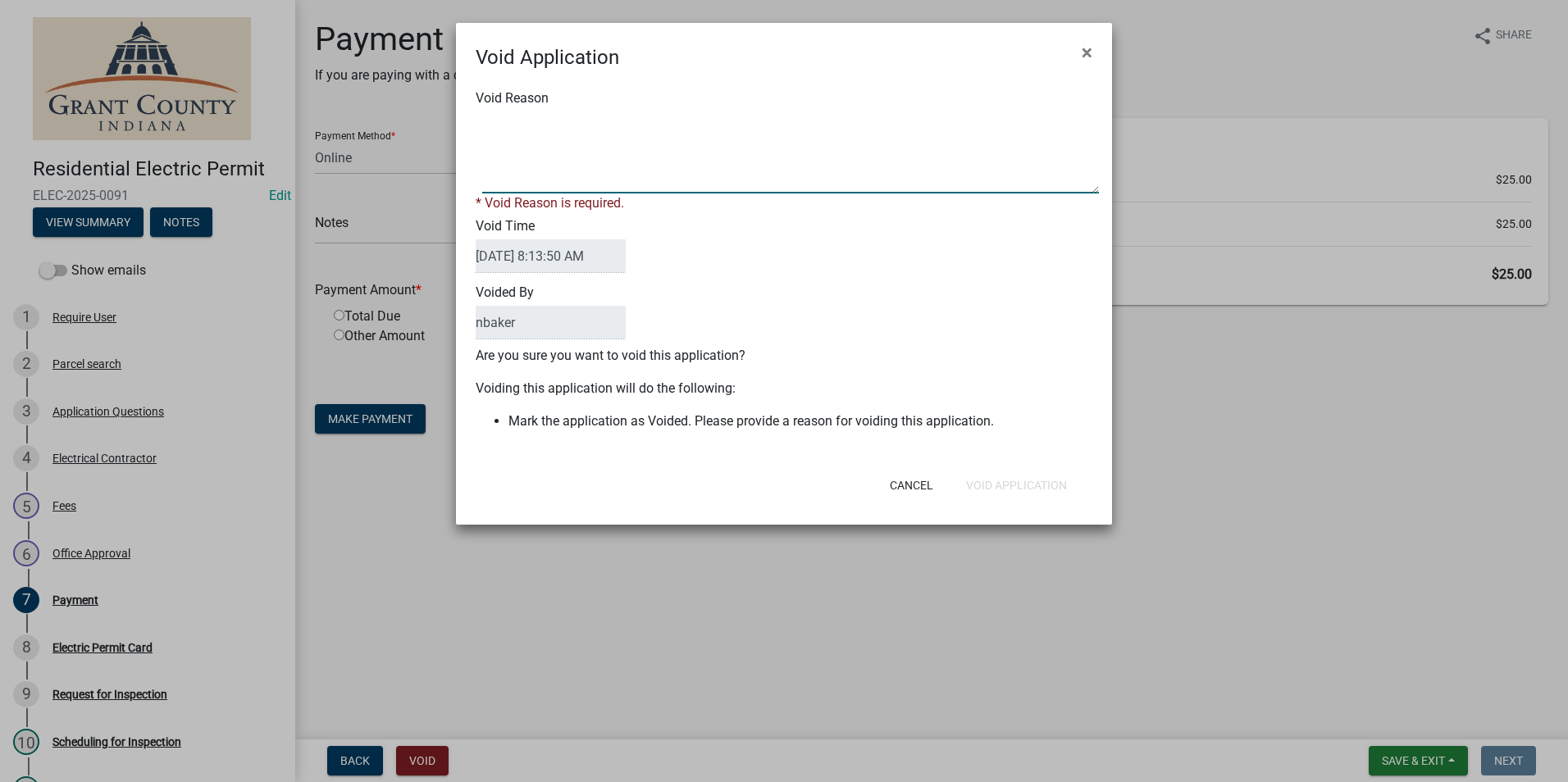
click at [620, 144] on textarea "Void Reason" at bounding box center [791, 152] width 617 height 82
type textarea "DID NOT MEAN TO APPLY FOR ACTUAL PERMIT; RNL WAS DOING A TEST RUN AND ACCIDENTL…"
click at [1064, 484] on div "Cancel Void Application" at bounding box center [892, 485] width 405 height 43
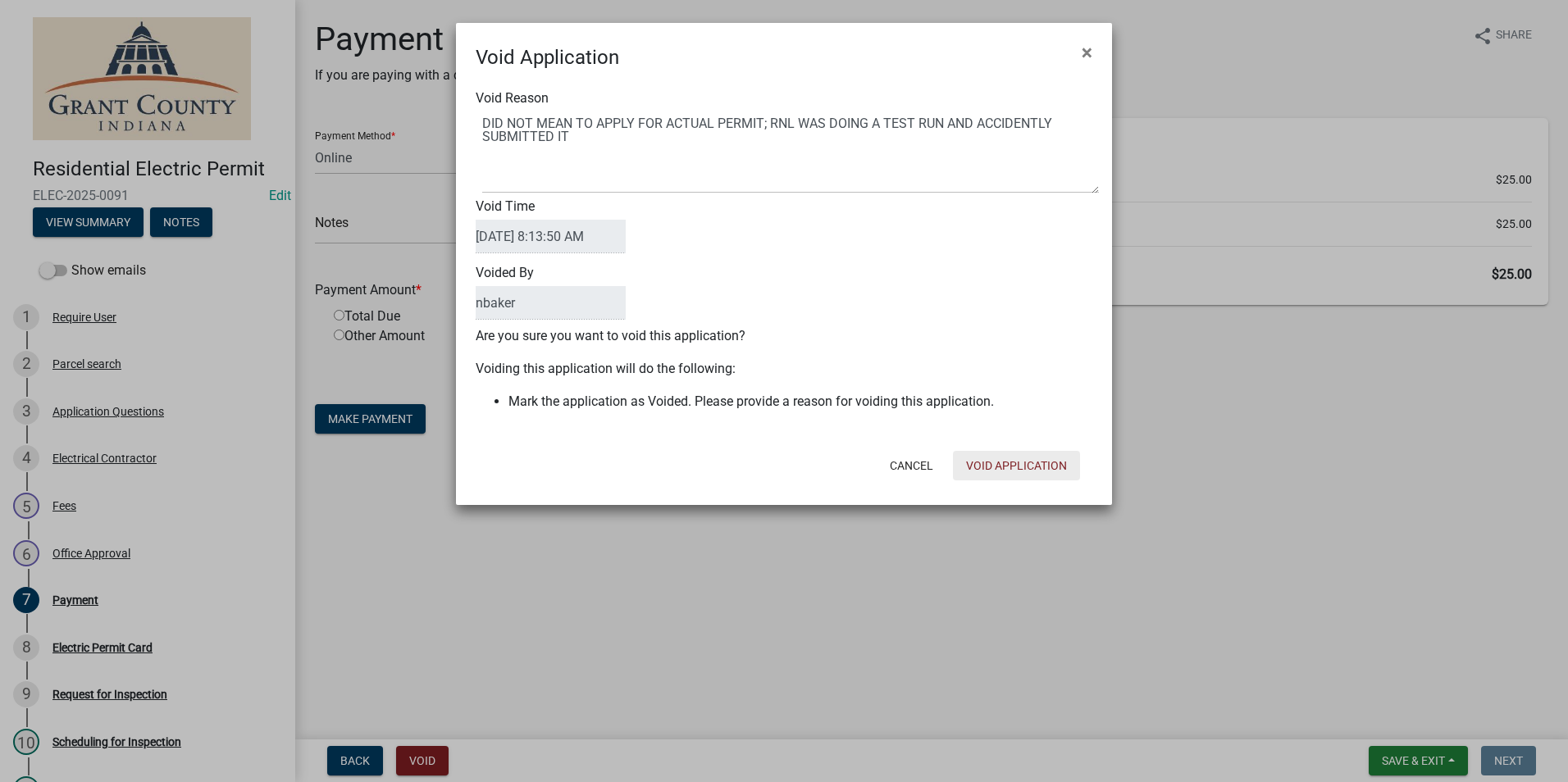
click at [1037, 463] on button "Void Application" at bounding box center [1016, 466] width 127 height 30
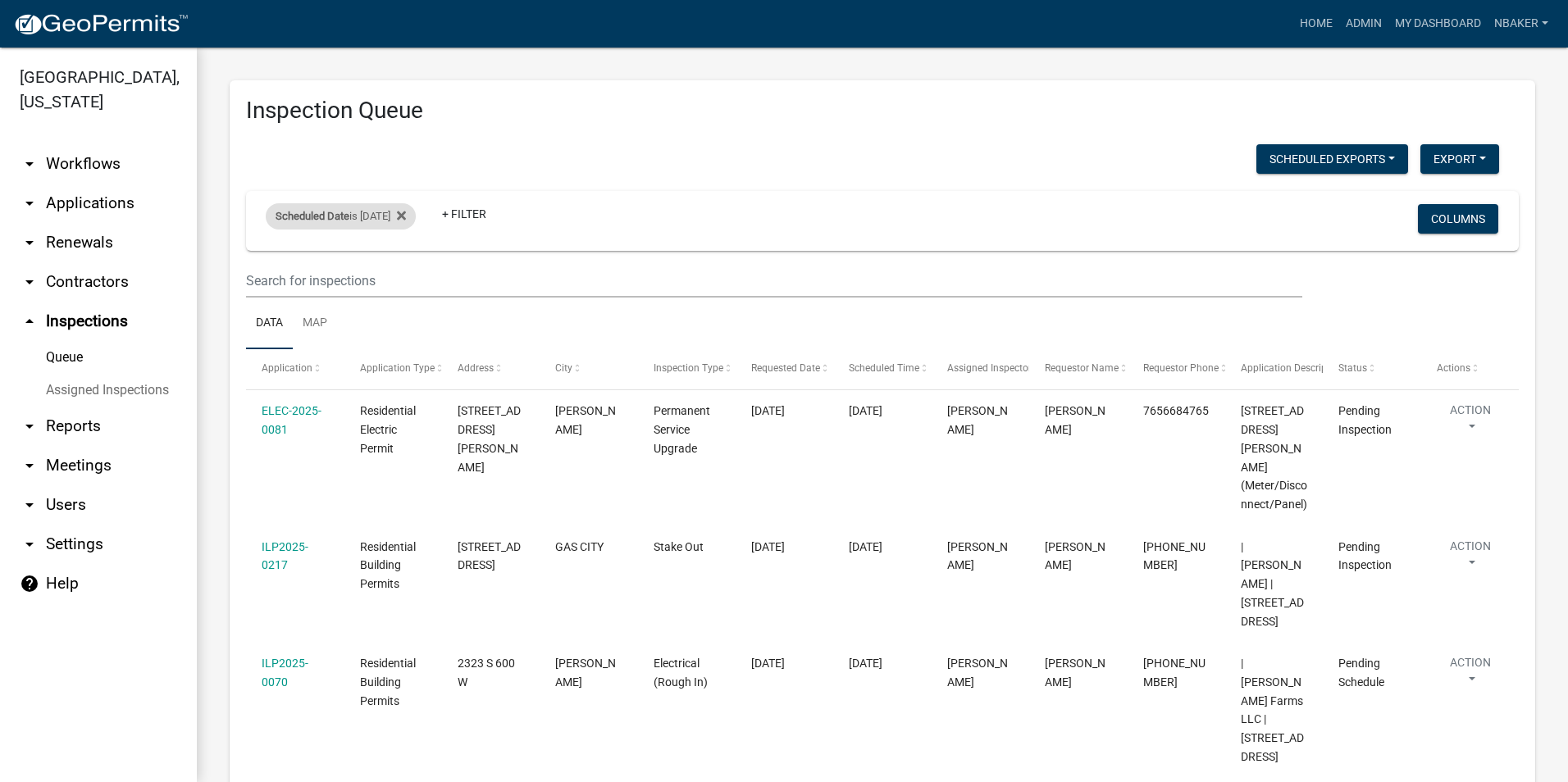
click at [391, 215] on div "Scheduled Date is 08/19/2025" at bounding box center [340, 216] width 150 height 26
click at [405, 282] on input "2025-08-19" at bounding box center [355, 278] width 115 height 33
type input "2025-08-18"
